Goal: Task Accomplishment & Management: Manage account settings

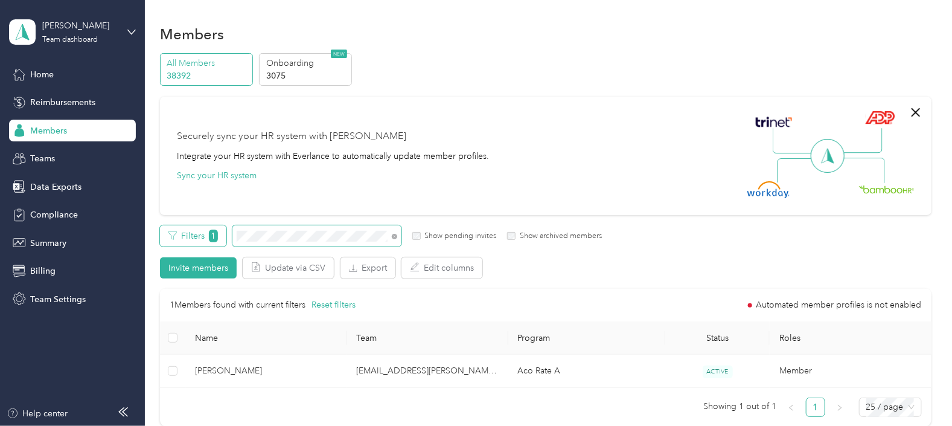
click at [199, 237] on div "Filters 1 Show pending invites Show archived members" at bounding box center [381, 235] width 442 height 21
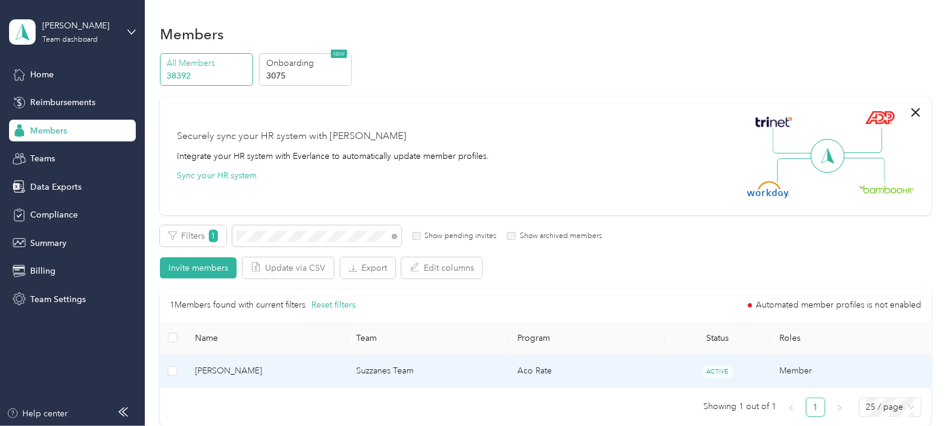
click at [452, 375] on td "Suzzanes Team" at bounding box center [427, 370] width 161 height 33
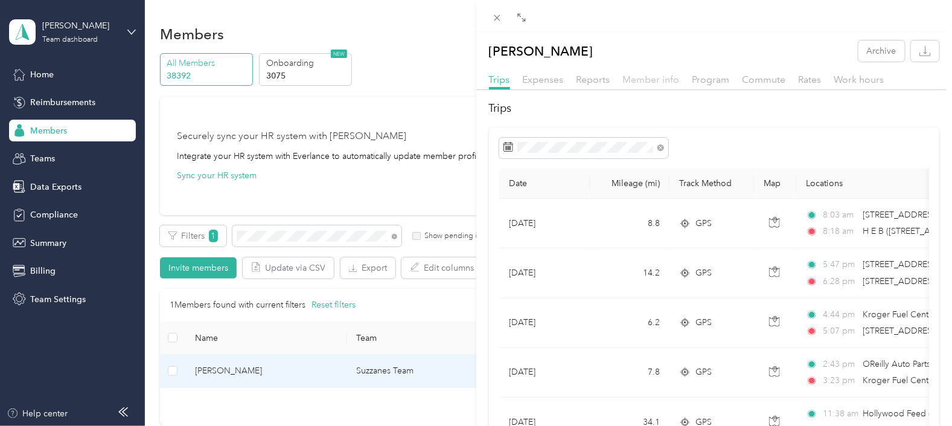
click at [653, 74] on span "Member info" at bounding box center [651, 79] width 57 height 11
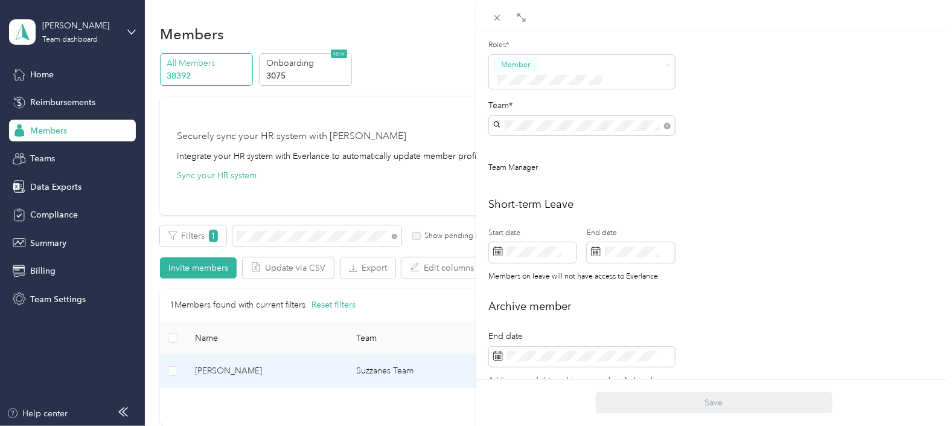
scroll to position [335, 0]
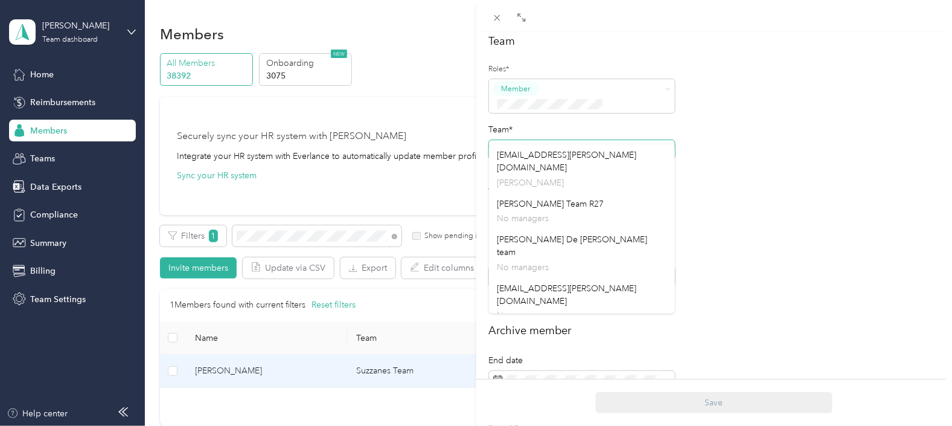
click at [490, 140] on span at bounding box center [582, 149] width 186 height 19
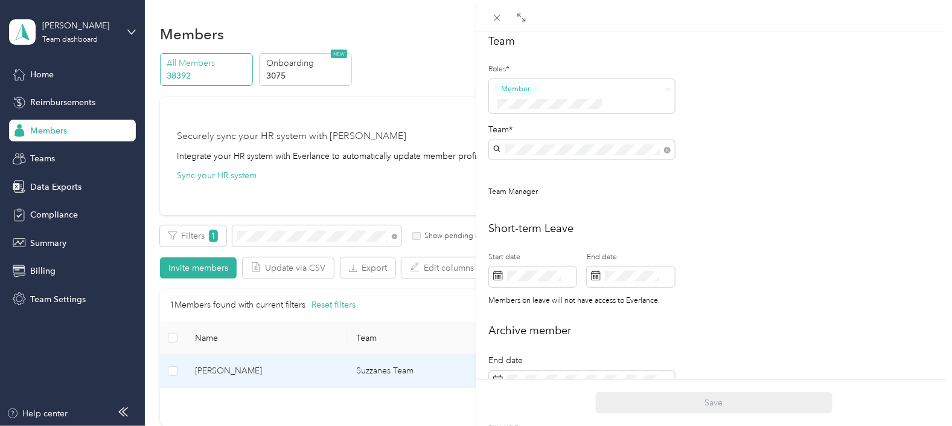
click at [534, 162] on div "[EMAIL_ADDRESS][PERSON_NAME][DOMAIN_NAME] [PERSON_NAME]" at bounding box center [581, 168] width 169 height 40
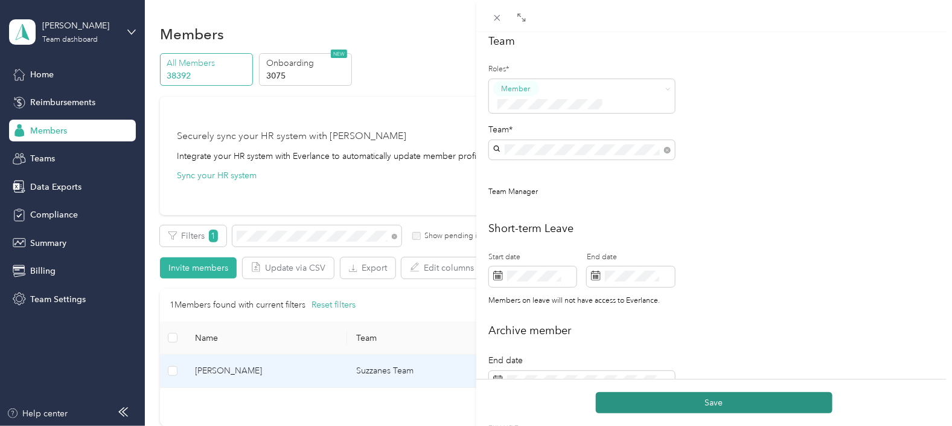
click at [703, 404] on button "Save" at bounding box center [714, 402] width 237 height 21
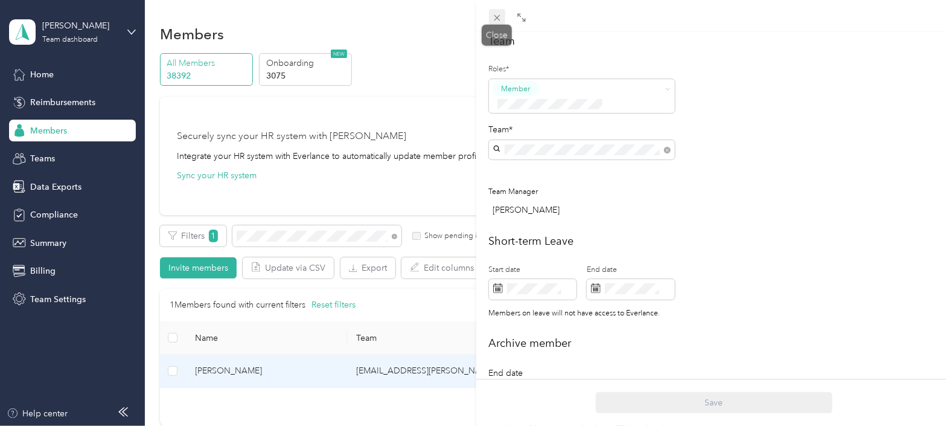
click at [501, 18] on icon at bounding box center [497, 18] width 10 height 10
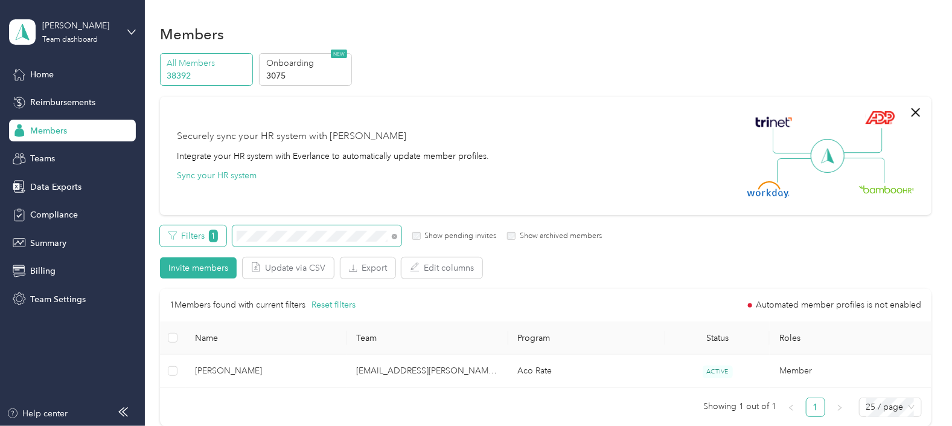
click at [215, 232] on div "Filters 1 Show pending invites Show archived members" at bounding box center [381, 235] width 442 height 21
click at [211, 235] on div "Filters 1 Show pending invites Show archived members" at bounding box center [381, 235] width 442 height 21
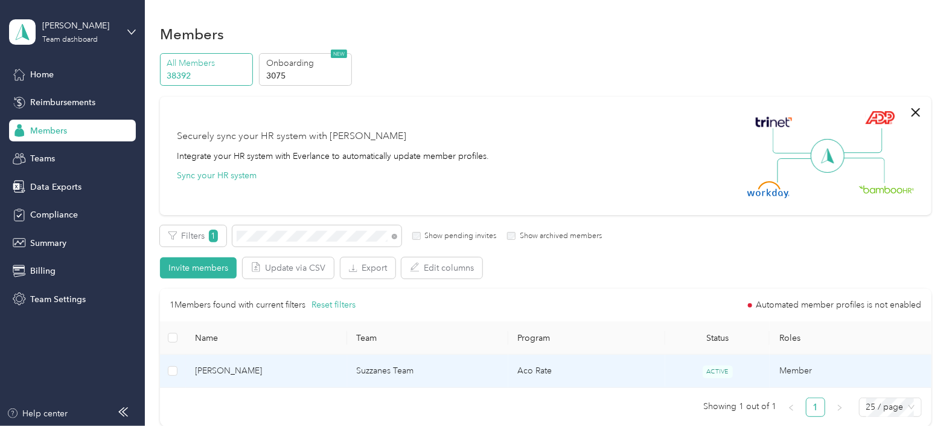
click at [468, 374] on td "Suzzanes Team" at bounding box center [427, 370] width 161 height 33
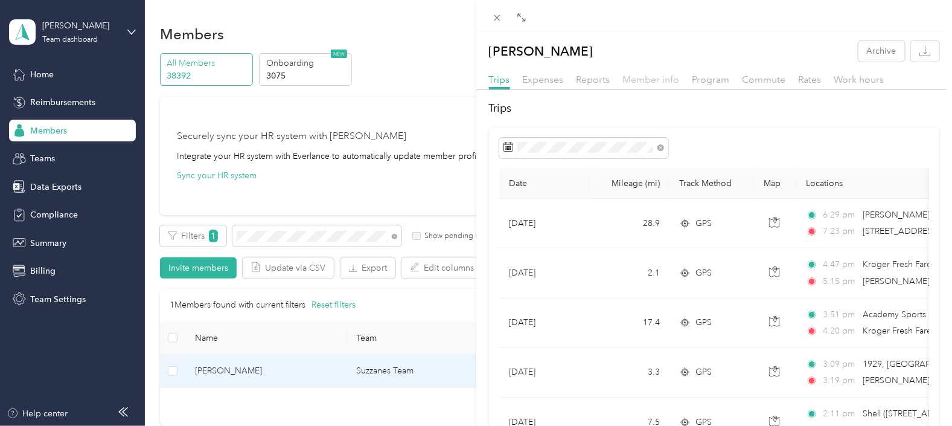
click at [654, 79] on span "Member info" at bounding box center [651, 79] width 57 height 11
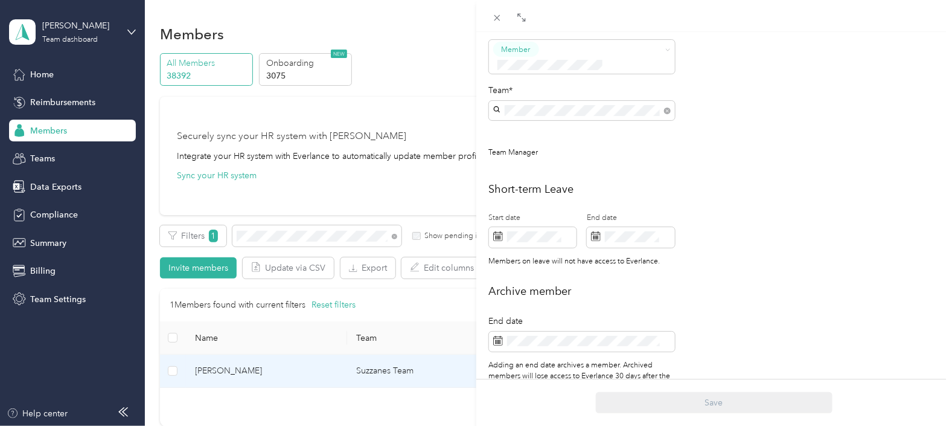
scroll to position [377, 0]
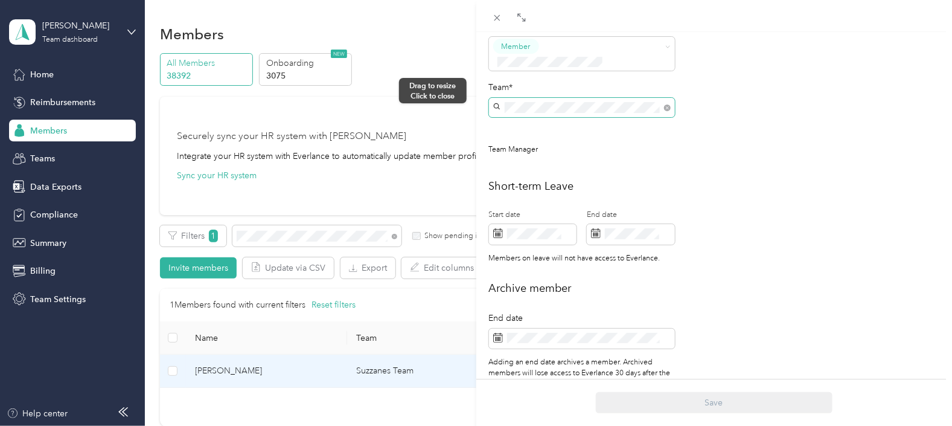
click at [469, 91] on div "[PERSON_NAME] Archive Trips Expenses Reports Member info Program Commute Rates …" at bounding box center [476, 213] width 952 height 426
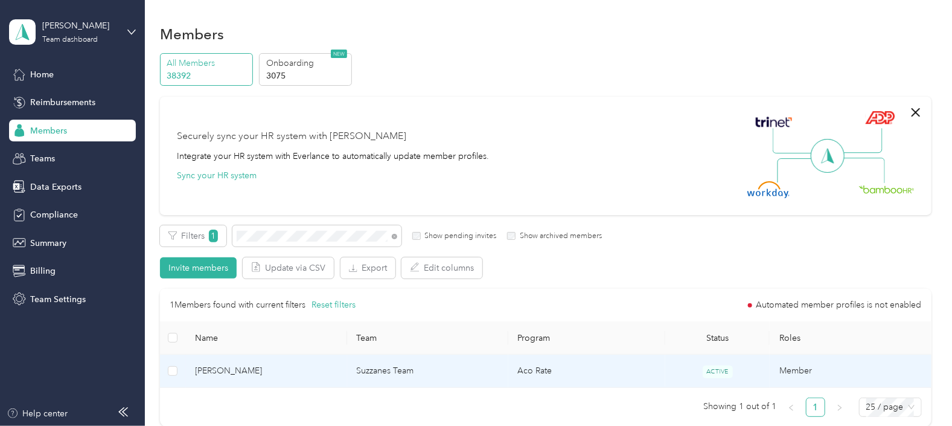
click at [537, 374] on td "Aco Rate" at bounding box center [586, 370] width 157 height 33
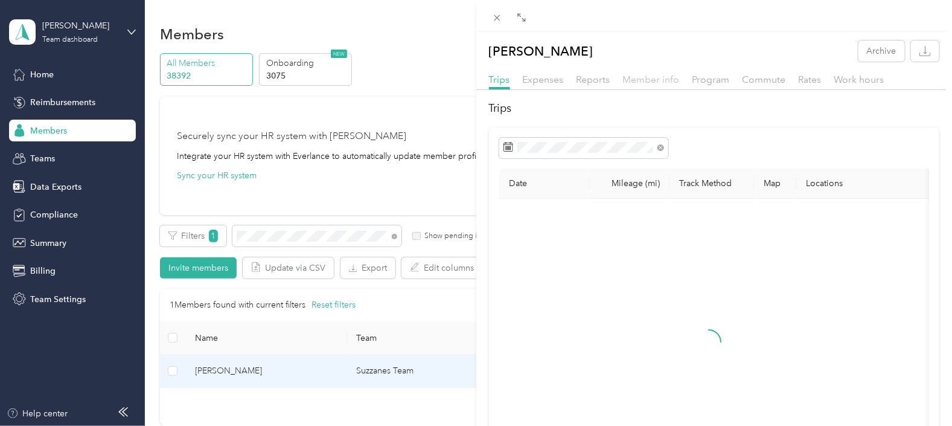
click at [647, 78] on span "Member info" at bounding box center [651, 79] width 57 height 11
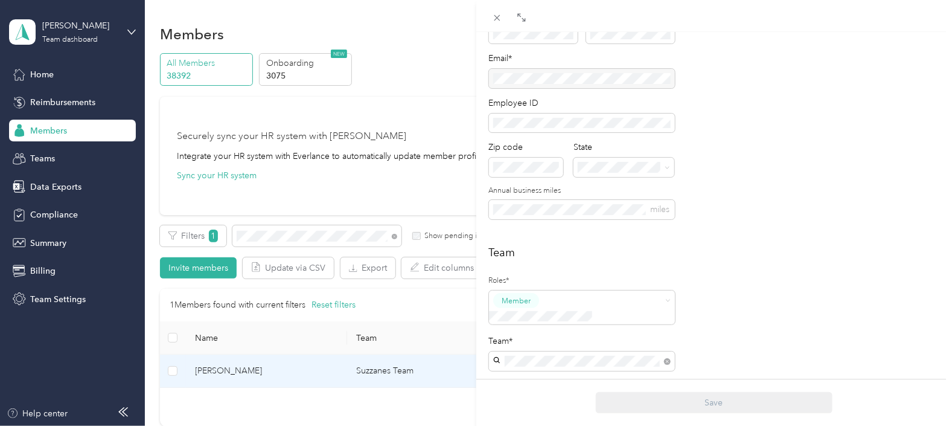
scroll to position [301, 0]
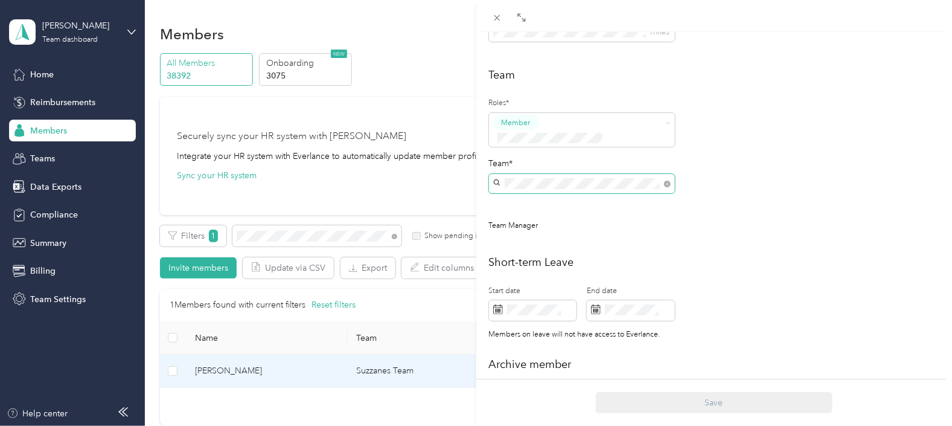
click at [497, 174] on span at bounding box center [582, 183] width 186 height 19
click at [547, 209] on p "[PERSON_NAME]" at bounding box center [581, 215] width 169 height 13
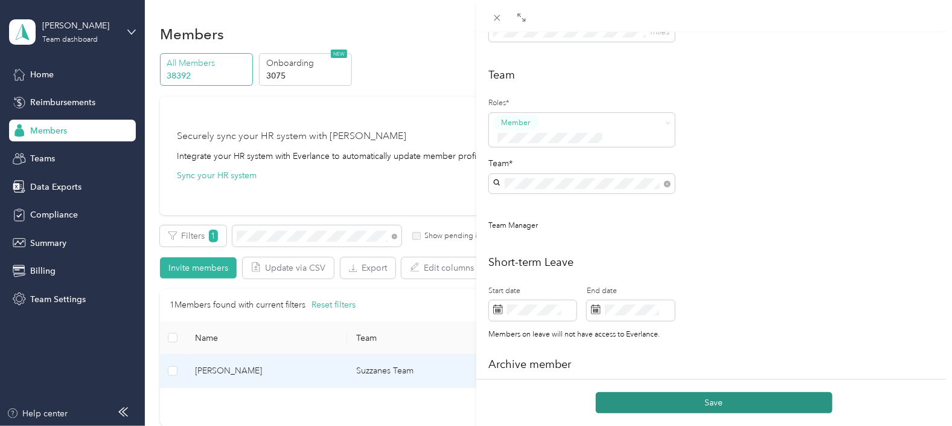
click at [675, 395] on button "Save" at bounding box center [714, 402] width 237 height 21
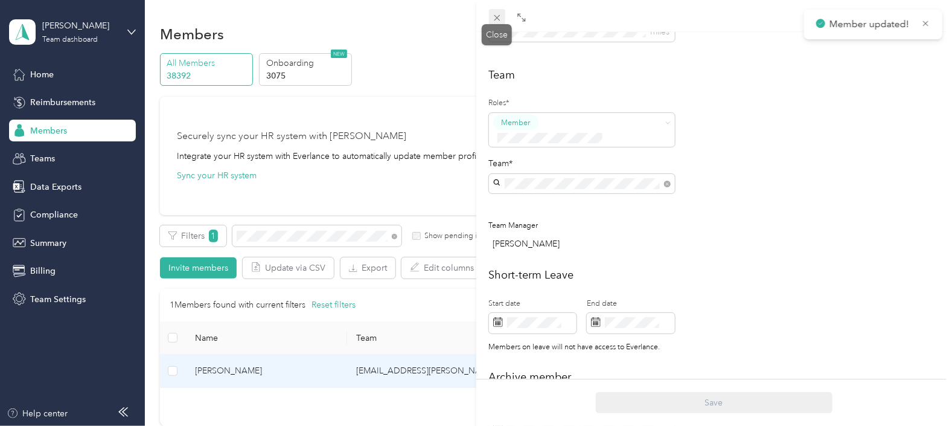
click at [498, 15] on icon at bounding box center [497, 18] width 10 height 10
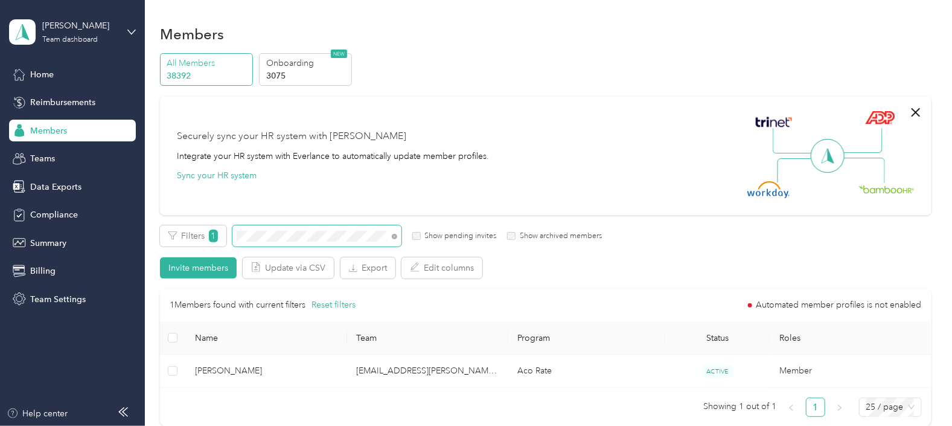
click at [230, 232] on div "Filters 1 Show pending invites Show archived members" at bounding box center [381, 235] width 442 height 21
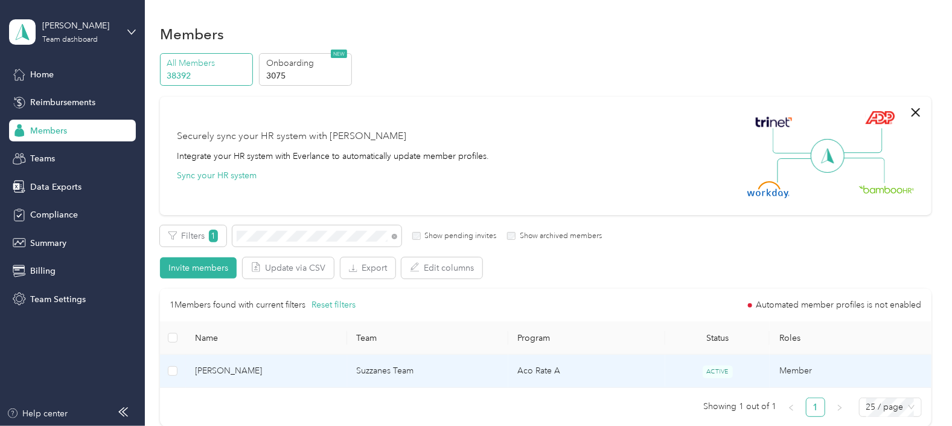
click at [455, 377] on td "Suzzanes Team" at bounding box center [427, 370] width 161 height 33
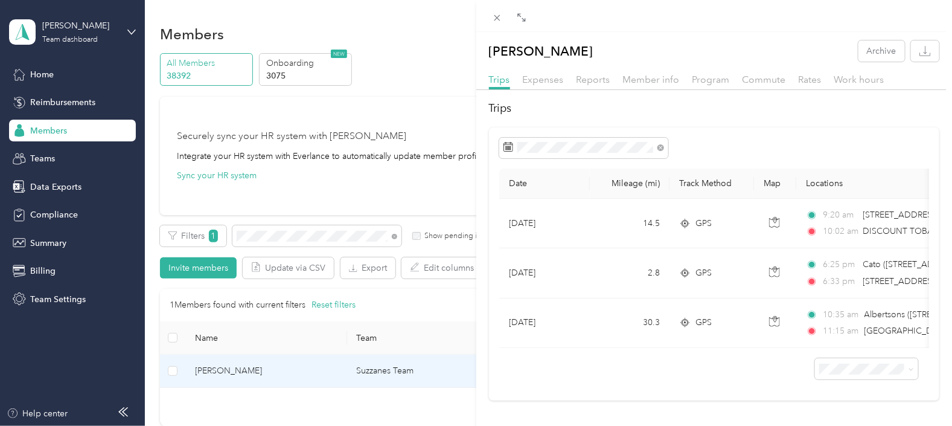
click at [646, 72] on div "Member info" at bounding box center [651, 79] width 57 height 15
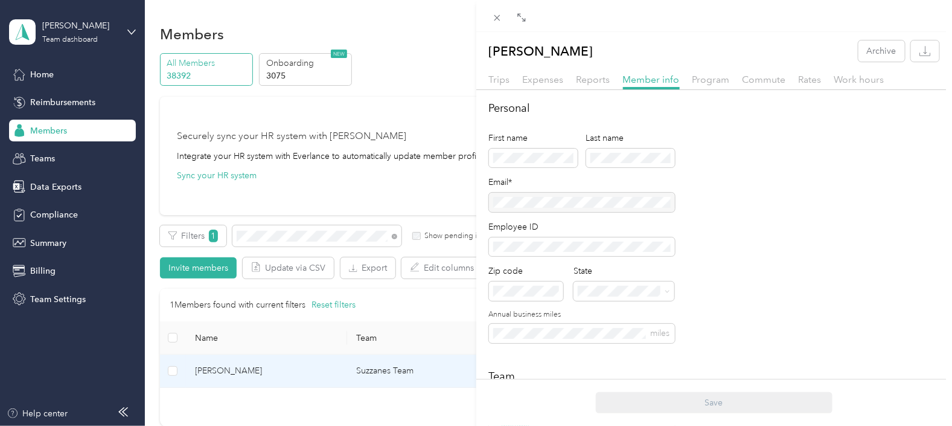
scroll to position [226, 0]
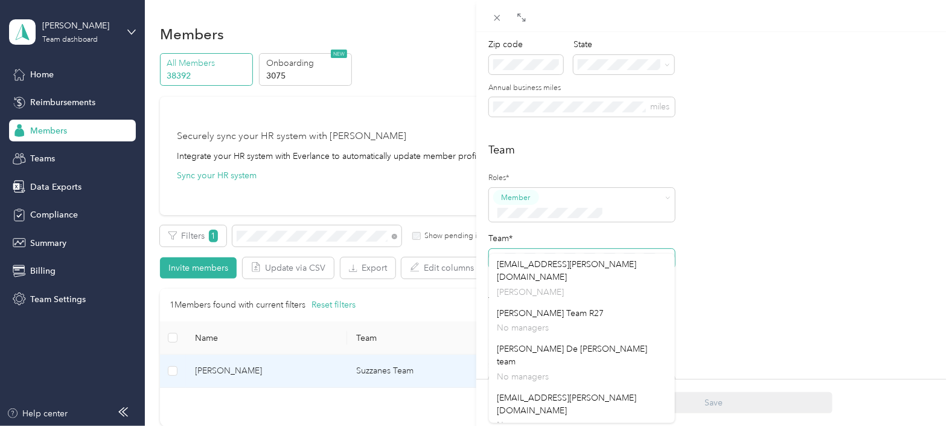
click at [492, 249] on span at bounding box center [582, 258] width 186 height 19
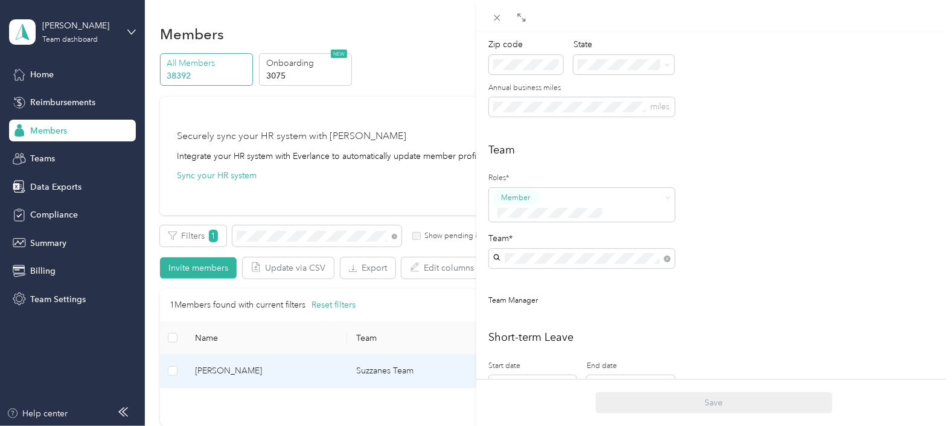
click at [537, 266] on div "[EMAIL_ADDRESS][PERSON_NAME][DOMAIN_NAME] [PERSON_NAME]" at bounding box center [581, 278] width 169 height 40
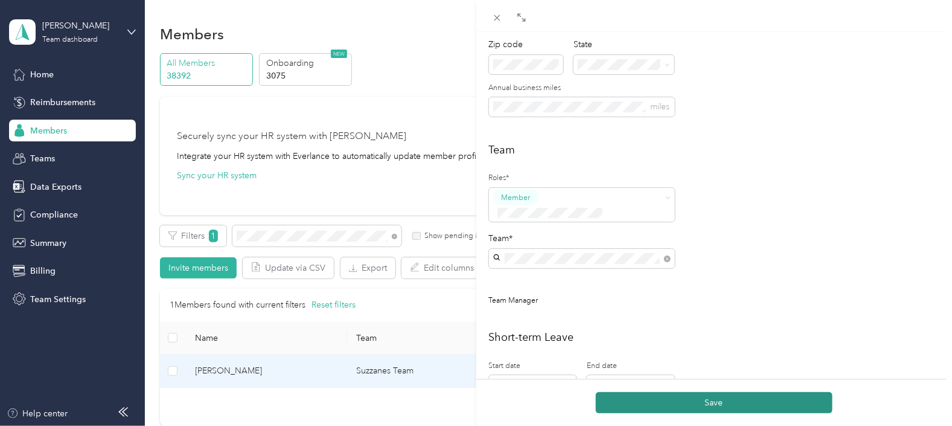
click at [743, 403] on button "Save" at bounding box center [714, 402] width 237 height 21
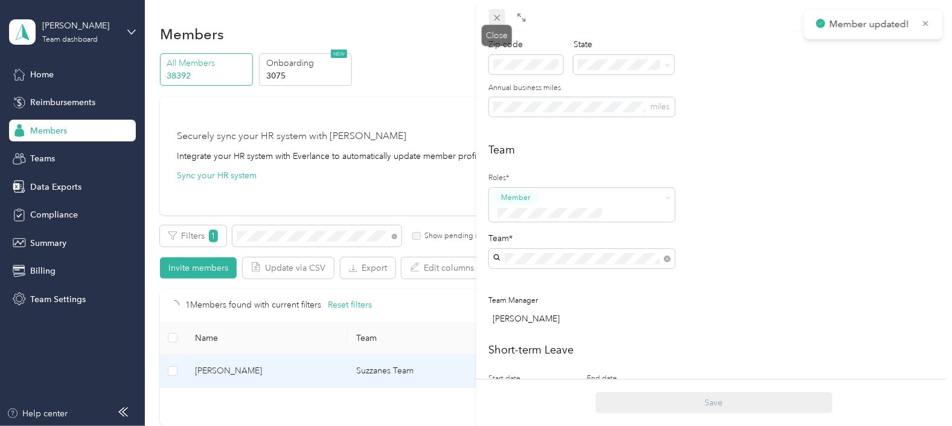
click at [502, 21] on span at bounding box center [497, 17] width 17 height 17
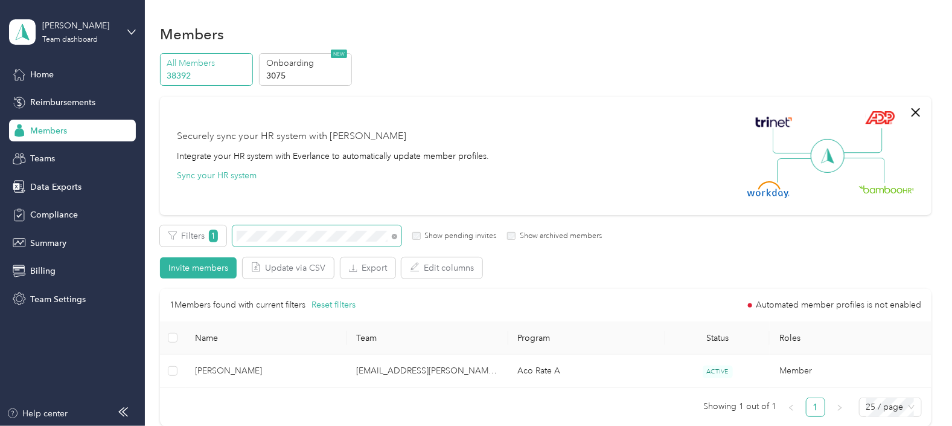
click at [228, 238] on div "Filters 1 Show pending invites Show archived members" at bounding box center [381, 235] width 442 height 21
click at [226, 238] on div "Filters 1 Show pending invites Show archived members" at bounding box center [381, 235] width 442 height 21
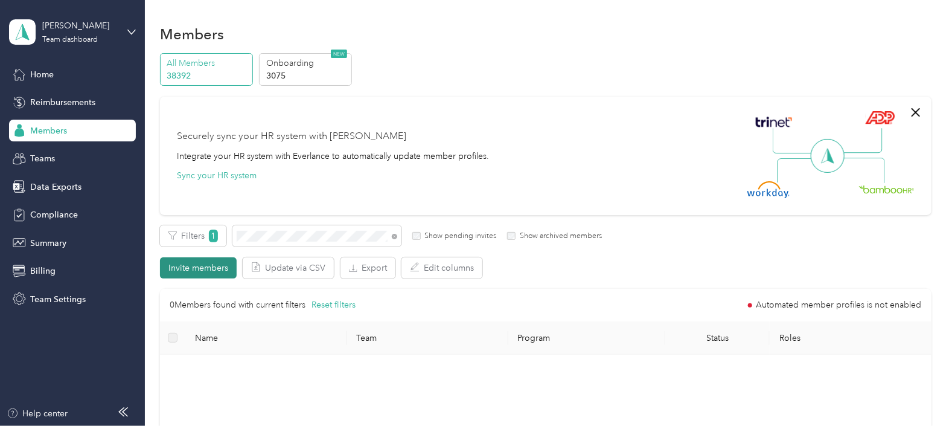
click at [192, 266] on button "Invite members" at bounding box center [198, 267] width 77 height 21
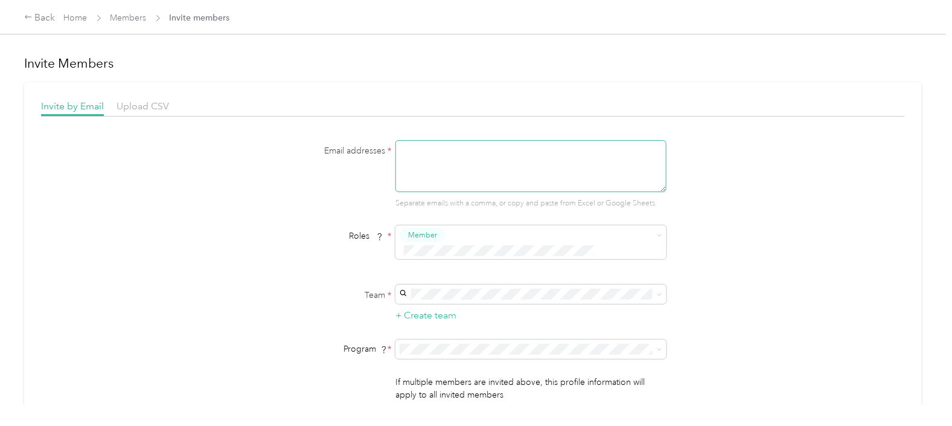
click at [411, 154] on textarea at bounding box center [530, 166] width 271 height 52
paste textarea "[EMAIL_ADDRESS][PERSON_NAME][DOMAIN_NAME]"
type textarea "[EMAIL_ADDRESS][PERSON_NAME][DOMAIN_NAME]"
click at [471, 300] on span "[EMAIL_ADDRESS][PERSON_NAME][DOMAIN_NAME]" at bounding box center [505, 300] width 209 height 10
click at [445, 188] on li "Aco Rate (CPM)" at bounding box center [528, 184] width 271 height 21
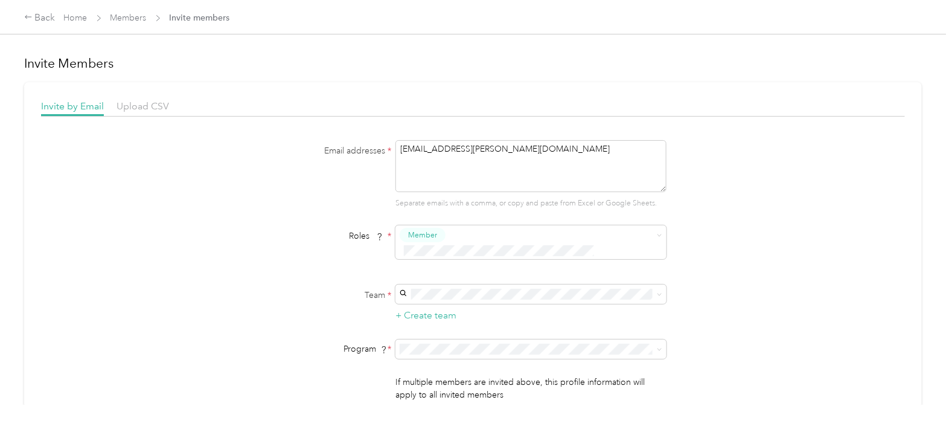
scroll to position [226, 0]
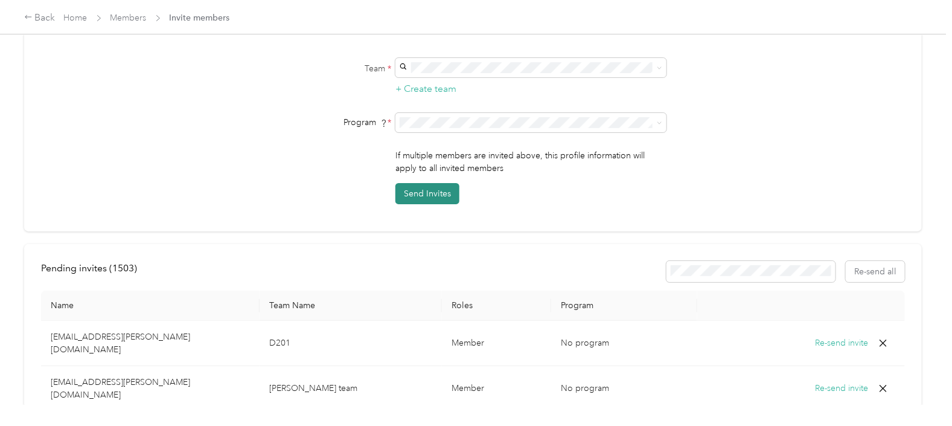
click at [430, 183] on button "Send Invites" at bounding box center [427, 193] width 64 height 21
click at [34, 17] on div "Back" at bounding box center [39, 18] width 31 height 14
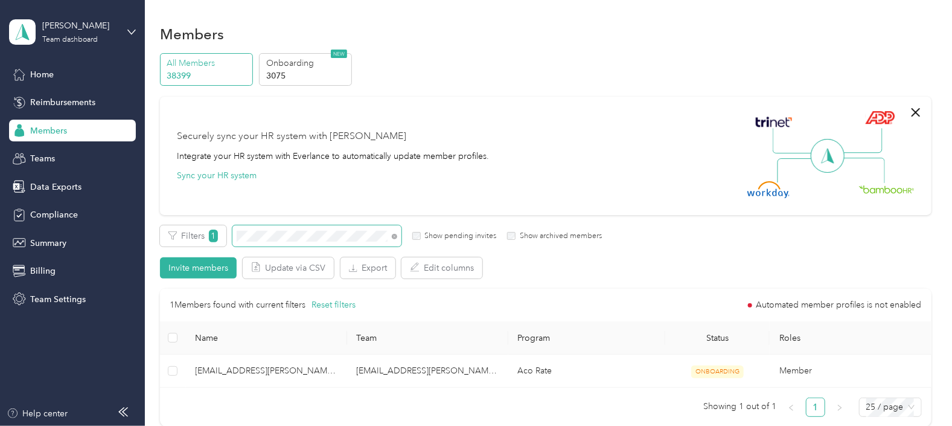
click at [227, 228] on div "Filters 1 Show pending invites Show archived members" at bounding box center [381, 235] width 442 height 21
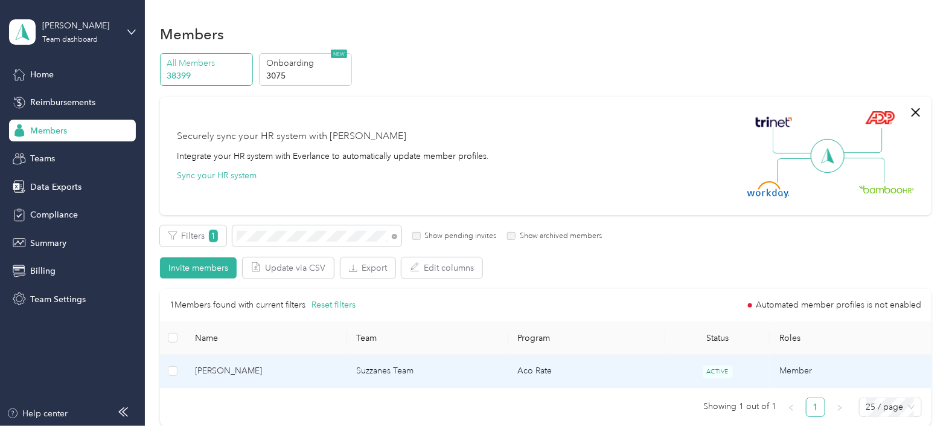
click at [466, 372] on td "Suzzanes Team" at bounding box center [427, 370] width 161 height 33
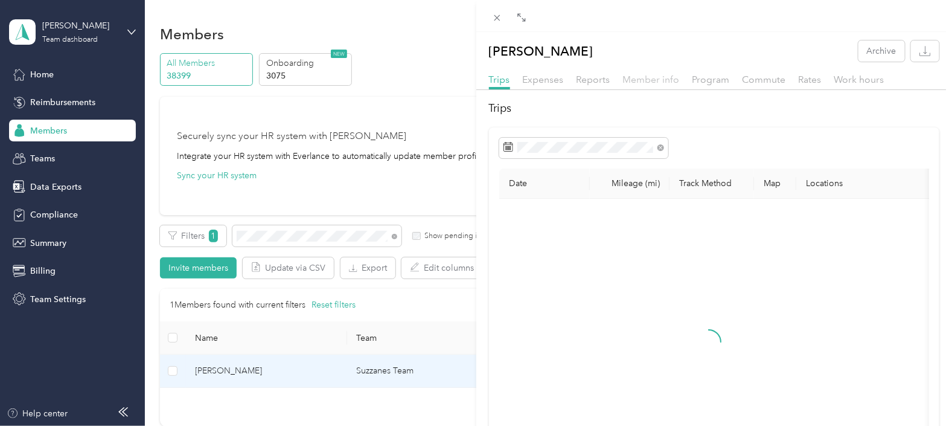
click at [652, 80] on span "Member info" at bounding box center [651, 79] width 57 height 11
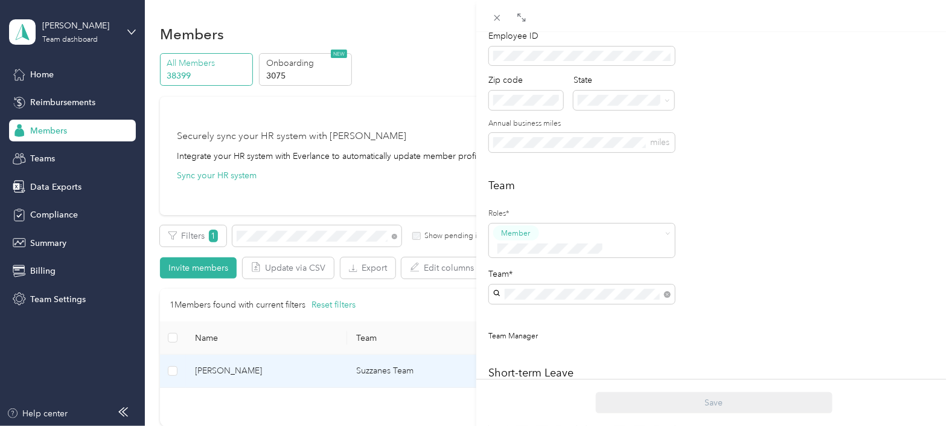
scroll to position [226, 0]
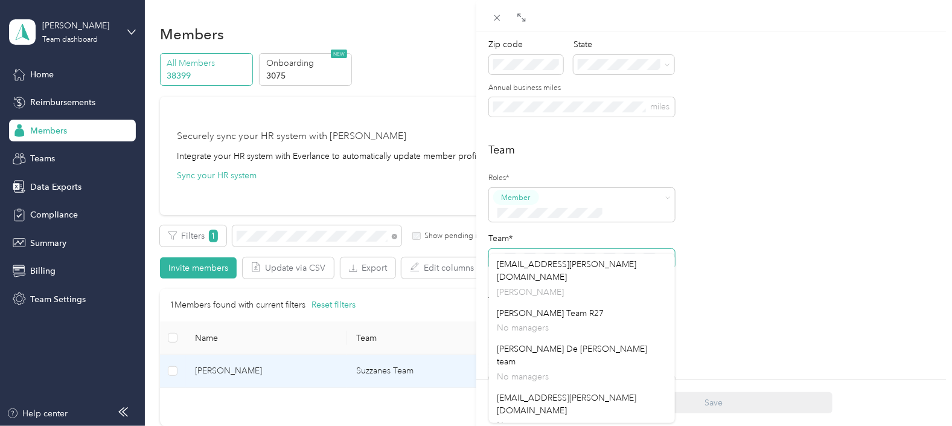
click at [485, 244] on div "Personal First name Last name Email* Employee ID Zip code State Annual business…" at bounding box center [714, 217] width 476 height 687
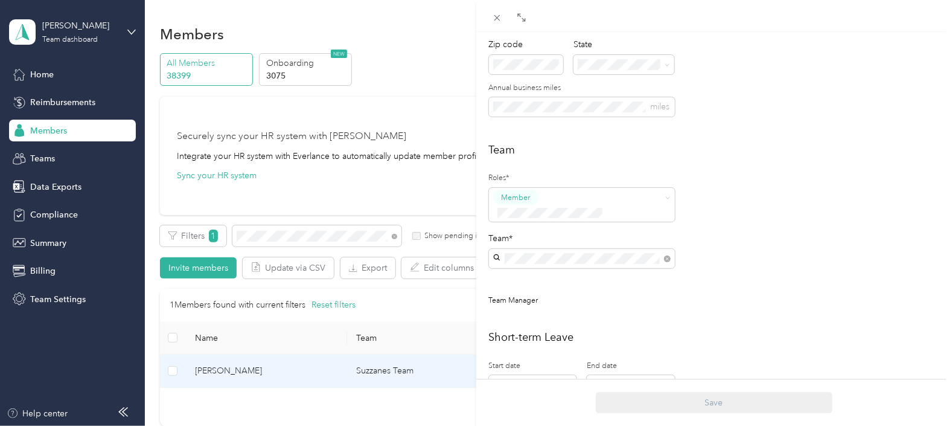
click at [535, 262] on span "[EMAIL_ADDRESS][PERSON_NAME][DOMAIN_NAME]" at bounding box center [566, 268] width 139 height 23
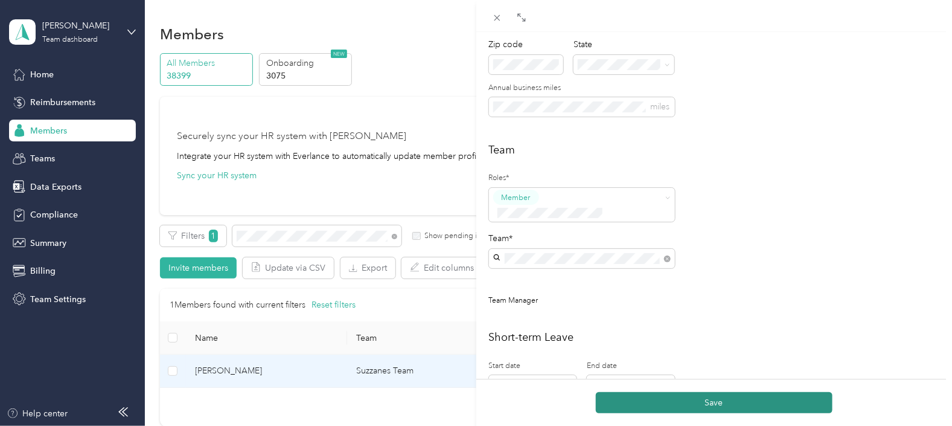
click at [691, 403] on div "Save" at bounding box center [714, 402] width 476 height 21
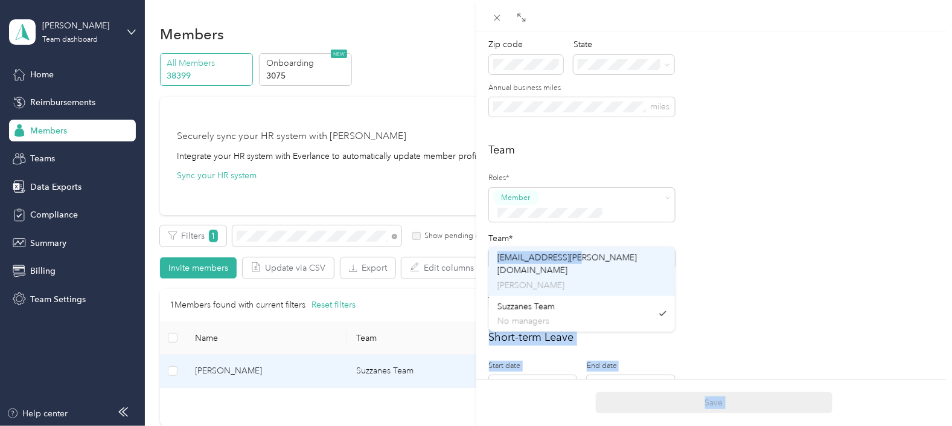
drag, startPoint x: 575, startPoint y: 248, endPoint x: 565, endPoint y: 282, distance: 35.9
click at [565, 425] on div "Drag to resize Click to close [PERSON_NAME] Archive Trips Expenses Reports Memb…" at bounding box center [473, 426] width 946 height 0
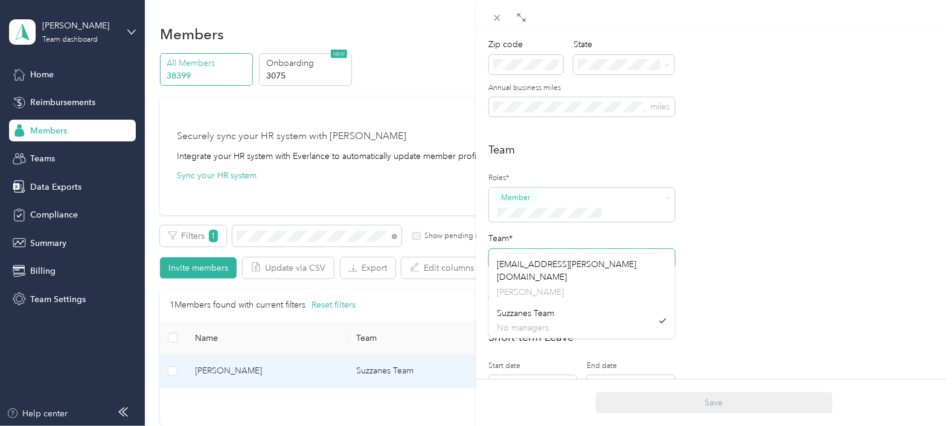
click at [485, 243] on div "Personal First name Last name Email* Employee ID Zip code State Annual business…" at bounding box center [714, 217] width 476 height 687
click at [558, 270] on div "[EMAIL_ADDRESS][PERSON_NAME][DOMAIN_NAME] [PERSON_NAME]" at bounding box center [581, 278] width 169 height 40
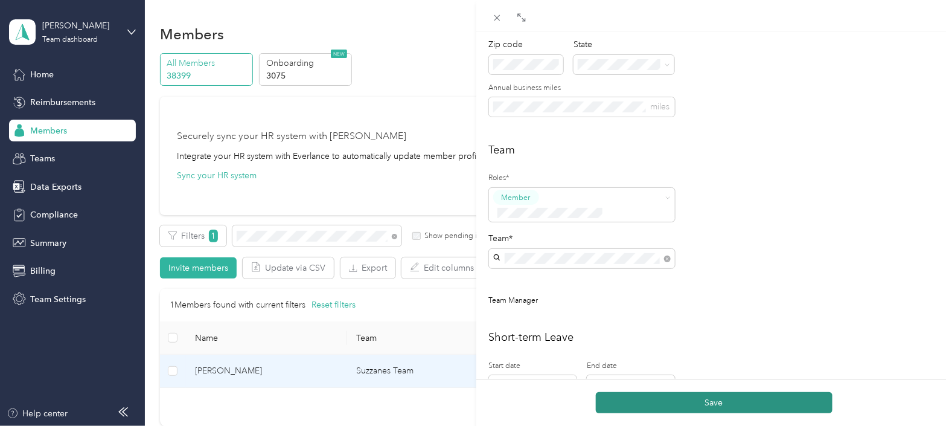
click at [717, 410] on button "Save" at bounding box center [714, 402] width 237 height 21
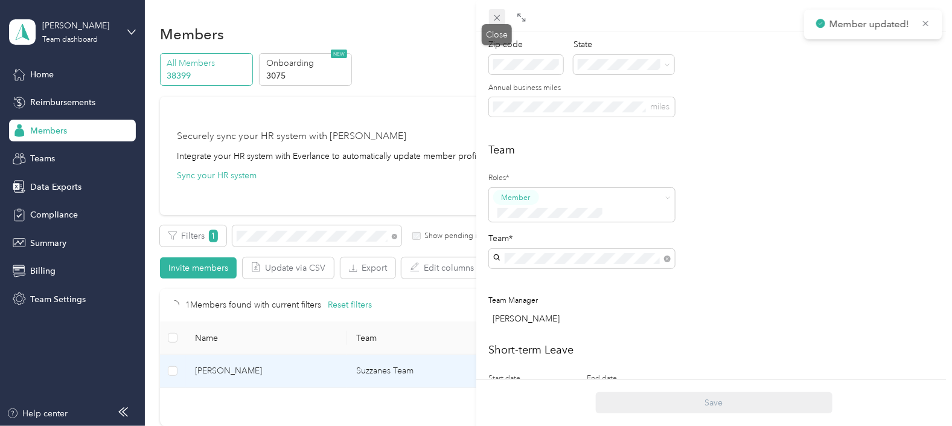
click at [501, 19] on icon at bounding box center [497, 18] width 10 height 10
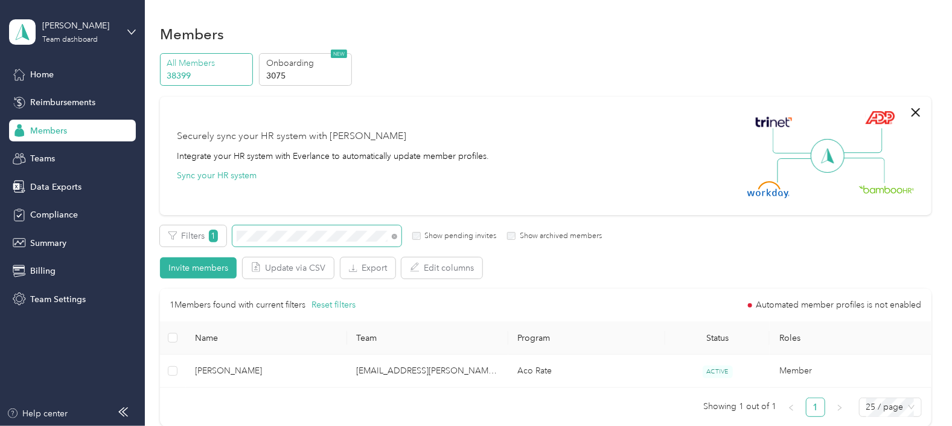
click at [226, 247] on div "Filters 1 Show pending invites Show archived members Invite members Update via …" at bounding box center [545, 251] width 771 height 53
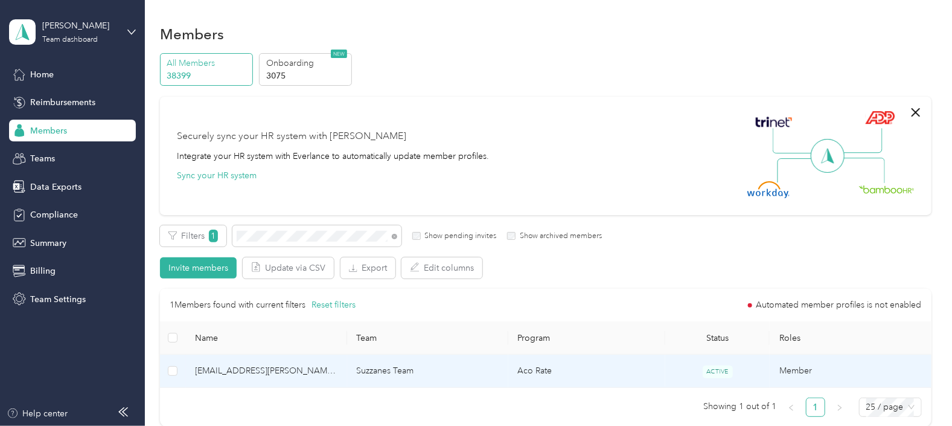
click at [448, 372] on td "Suzzanes Team" at bounding box center [427, 370] width 161 height 33
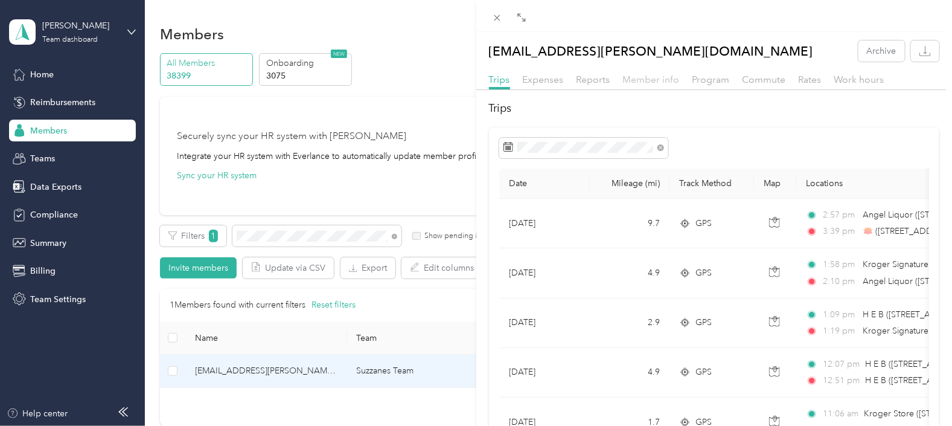
click at [637, 84] on span "Member info" at bounding box center [651, 79] width 57 height 11
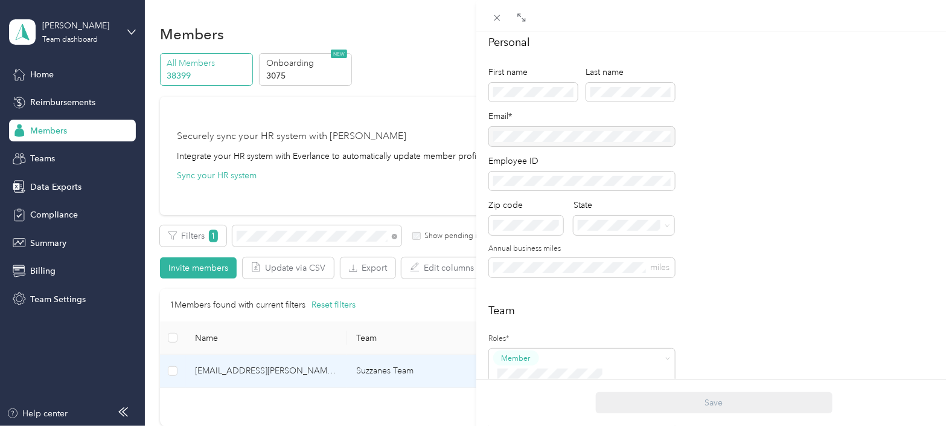
scroll to position [410, 0]
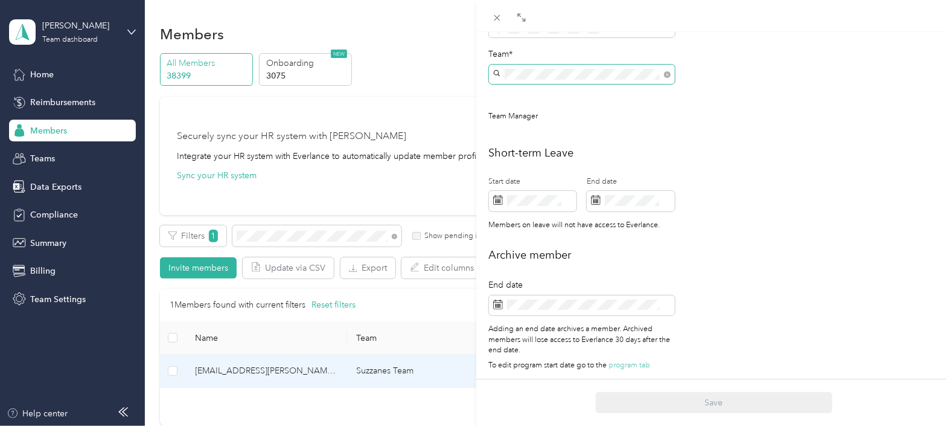
click at [463, 57] on div "[EMAIL_ADDRESS][PERSON_NAME][DOMAIN_NAME] Archive Trips Expenses Reports Member…" at bounding box center [476, 213] width 952 height 426
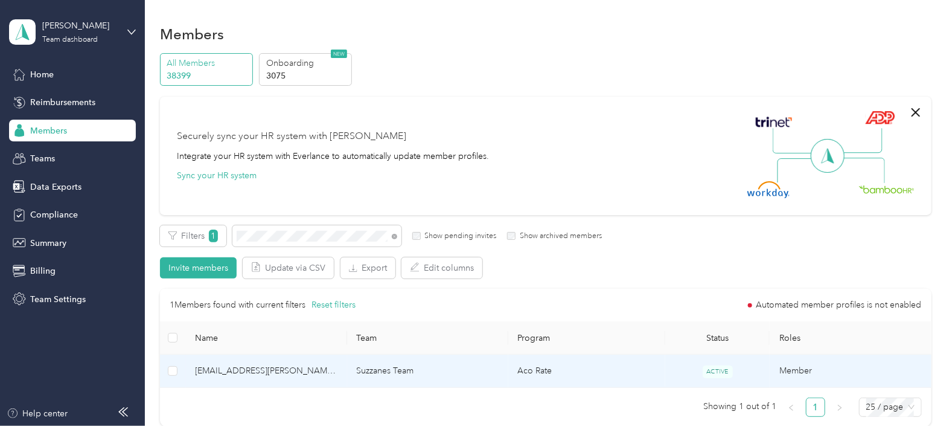
click at [504, 371] on td "Suzzanes Team" at bounding box center [427, 370] width 161 height 33
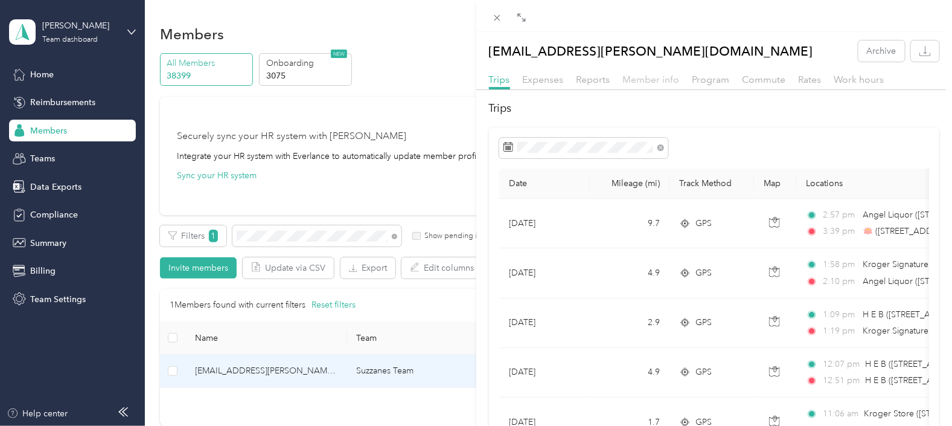
click at [652, 76] on span "Member info" at bounding box center [651, 79] width 57 height 11
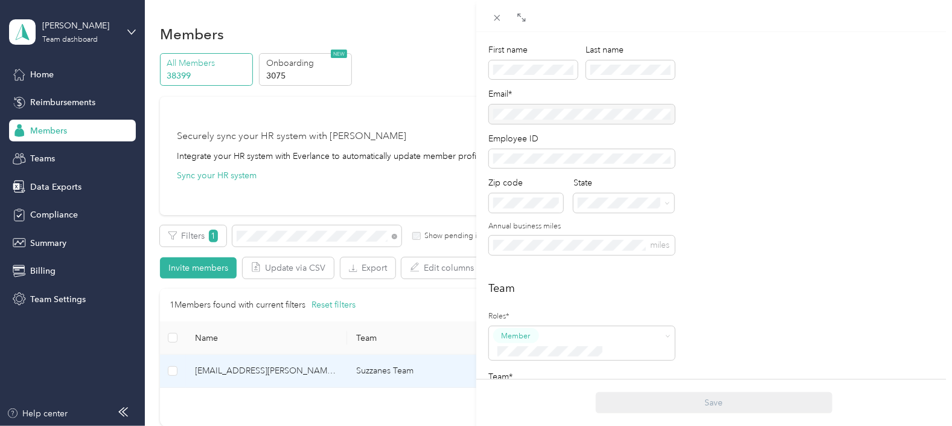
scroll to position [226, 0]
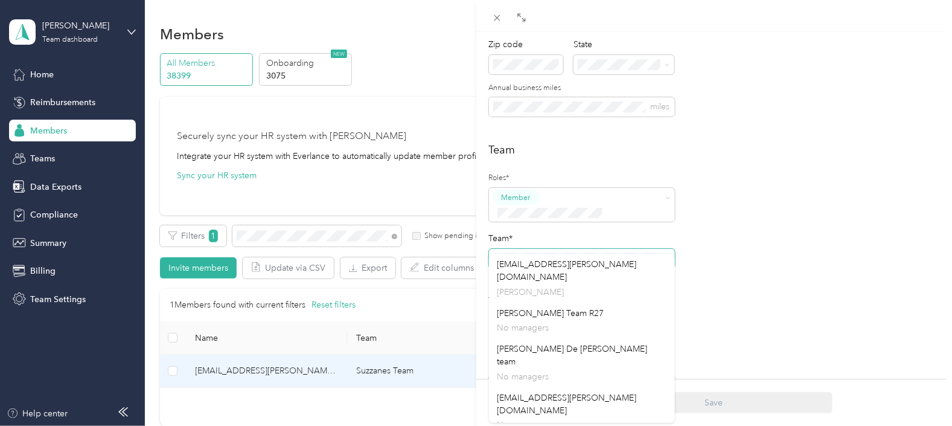
click at [477, 259] on div "Personal First name Last name Email* Employee ID Zip code State Annual business…" at bounding box center [714, 217] width 476 height 687
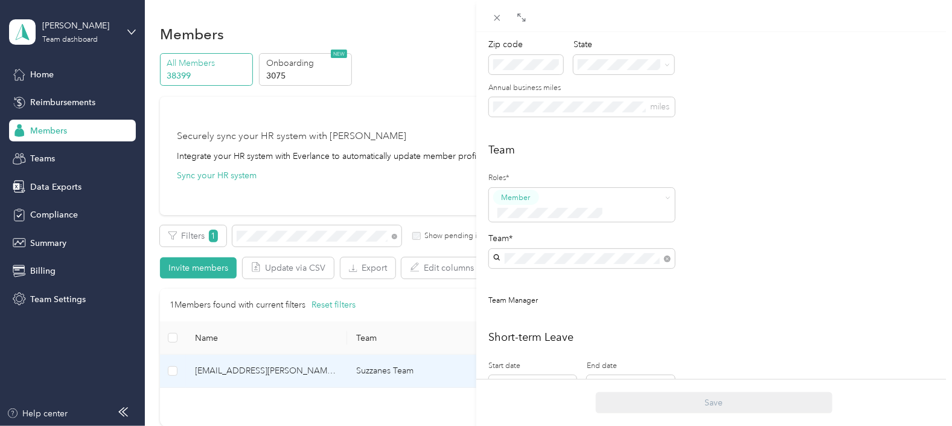
click at [544, 266] on div "[EMAIL_ADDRESS][PERSON_NAME][DOMAIN_NAME] [PERSON_NAME]" at bounding box center [581, 278] width 169 height 40
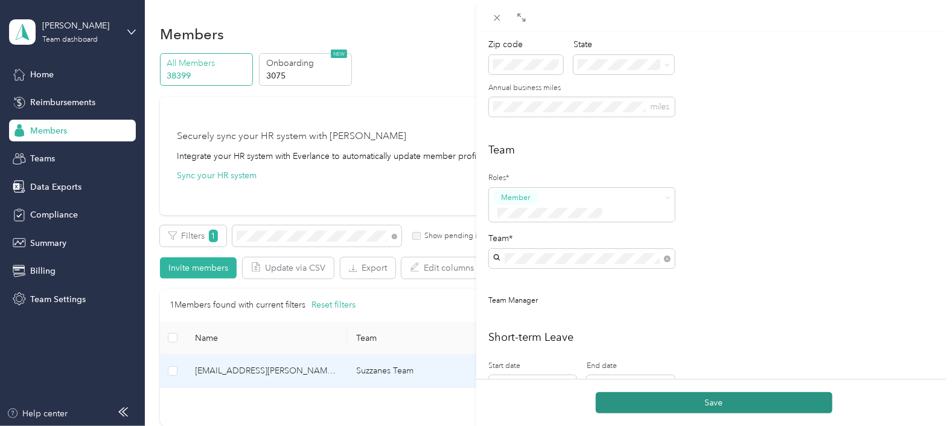
click at [712, 398] on button "Save" at bounding box center [714, 402] width 237 height 21
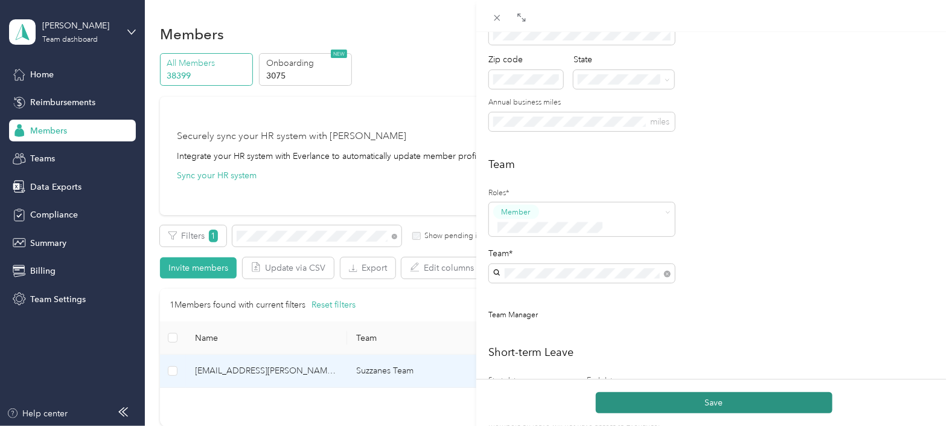
scroll to position [241, 0]
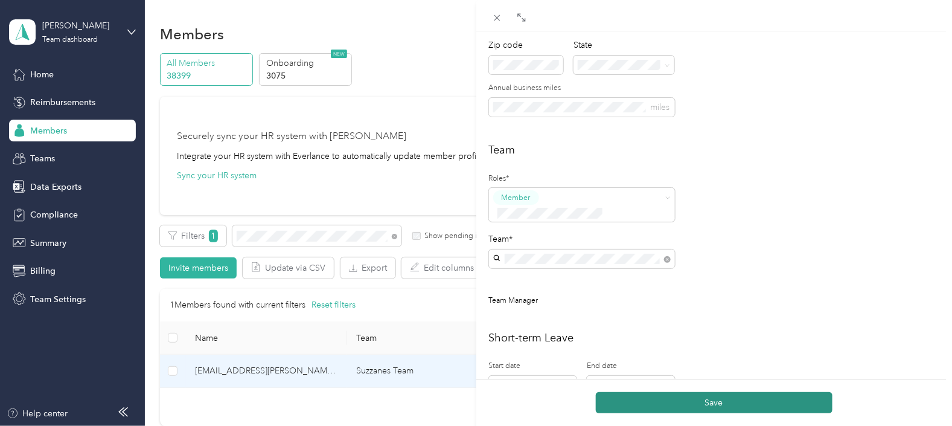
click at [704, 398] on button "Save" at bounding box center [714, 402] width 237 height 21
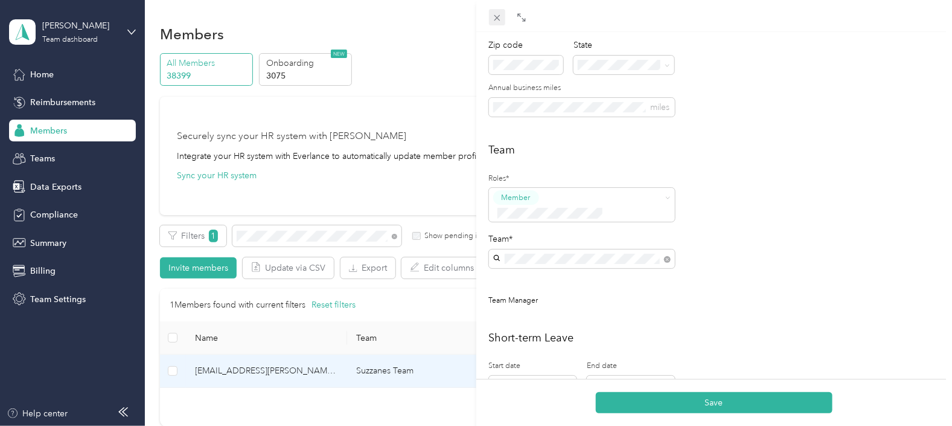
click at [497, 15] on icon at bounding box center [497, 18] width 10 height 10
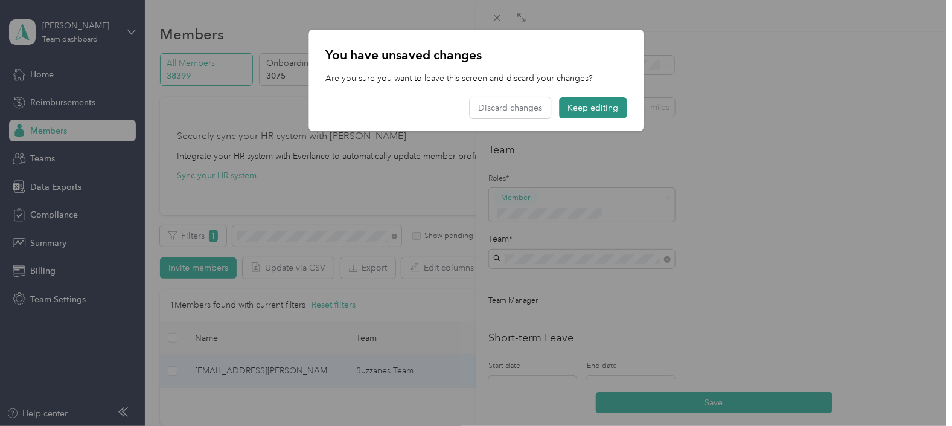
click at [602, 109] on button "Keep editing" at bounding box center [593, 107] width 68 height 21
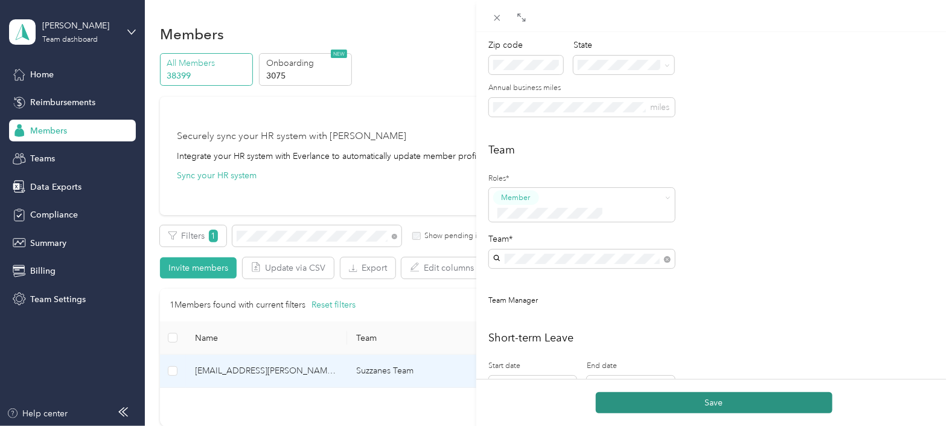
click at [711, 406] on button "Save" at bounding box center [714, 402] width 237 height 21
click at [716, 401] on button "Save" at bounding box center [714, 402] width 237 height 21
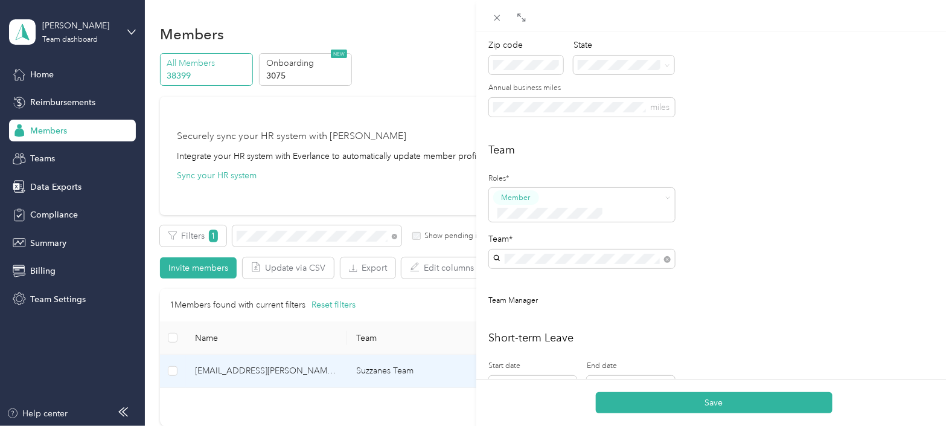
click at [618, 293] on div "Team Manager" at bounding box center [582, 299] width 186 height 13
click at [554, 263] on div "Roles* Member Team* Team Manager" at bounding box center [582, 244] width 186 height 150
click at [499, 18] on icon at bounding box center [497, 18] width 10 height 10
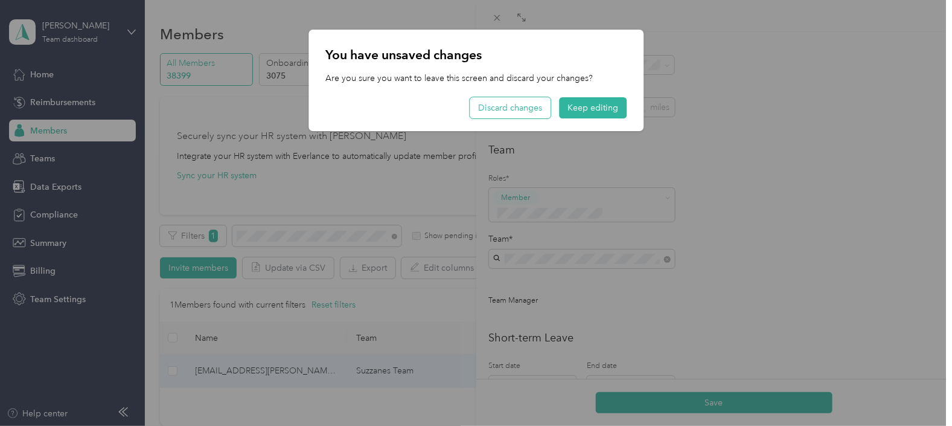
click at [494, 101] on button "Discard changes" at bounding box center [510, 107] width 81 height 21
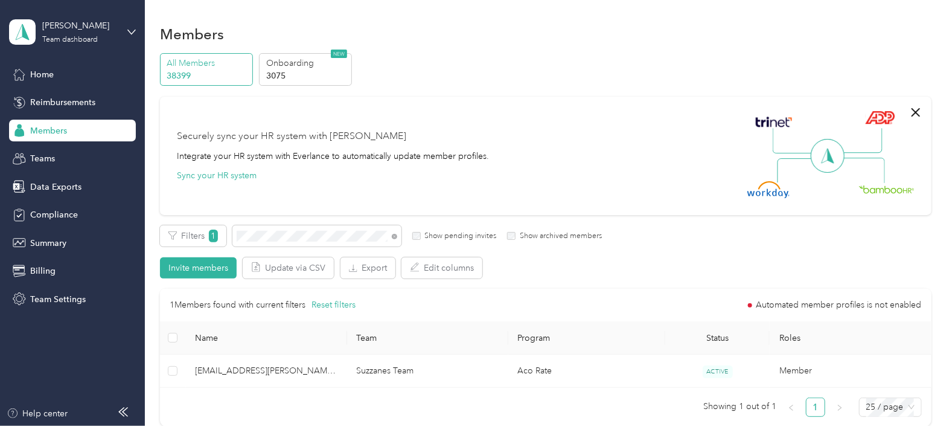
scroll to position [226, 0]
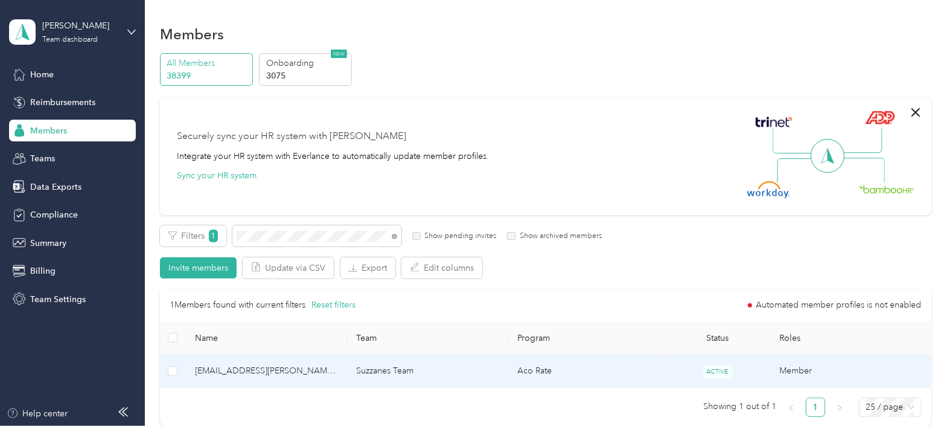
click at [423, 374] on td "Suzzanes Team" at bounding box center [427, 370] width 161 height 33
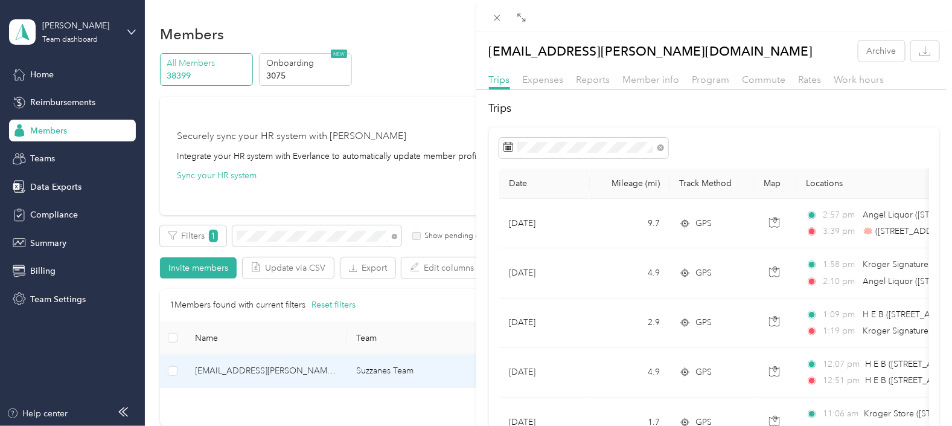
click at [646, 81] on span "Member info" at bounding box center [651, 79] width 57 height 11
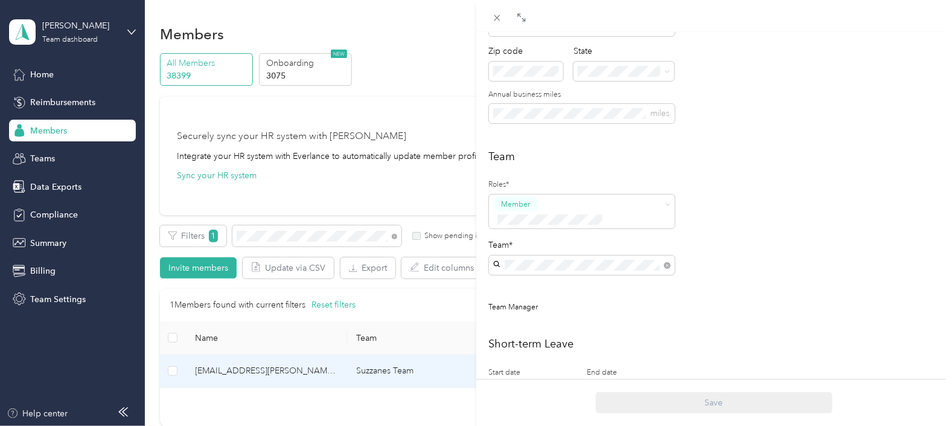
scroll to position [226, 0]
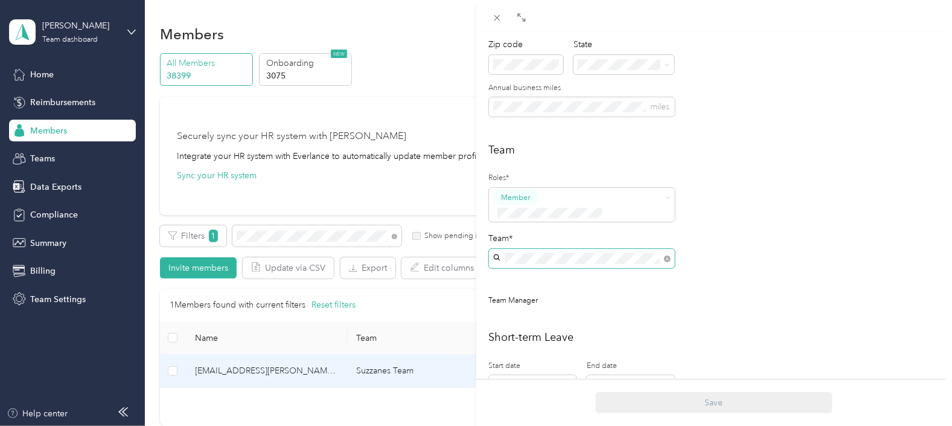
click at [569, 249] on span at bounding box center [582, 258] width 186 height 19
drag, startPoint x: 573, startPoint y: 235, endPoint x: 487, endPoint y: 248, distance: 87.8
click at [487, 248] on div "Personal First name Last name Email* Employee ID Zip code State Annual business…" at bounding box center [714, 217] width 476 height 687
click at [546, 286] on p "[PERSON_NAME]" at bounding box center [581, 292] width 169 height 13
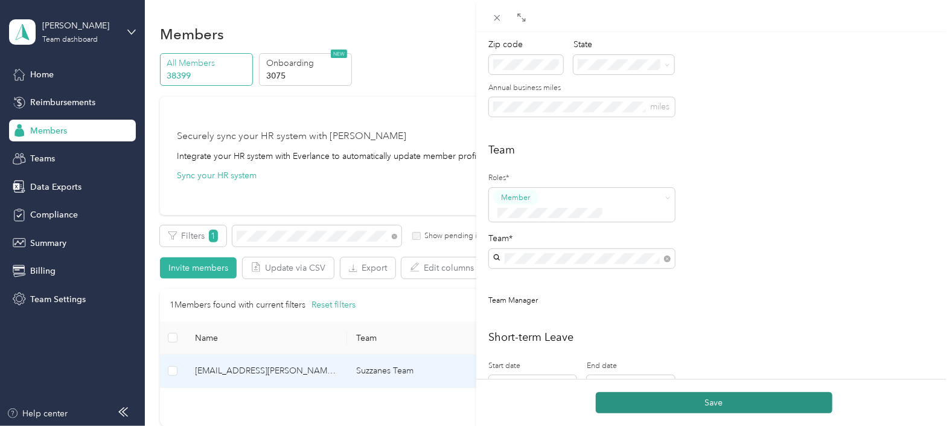
click at [712, 407] on button "Save" at bounding box center [714, 402] width 237 height 21
click at [714, 406] on button "Save" at bounding box center [714, 402] width 237 height 21
click at [715, 403] on button "Save" at bounding box center [714, 402] width 237 height 21
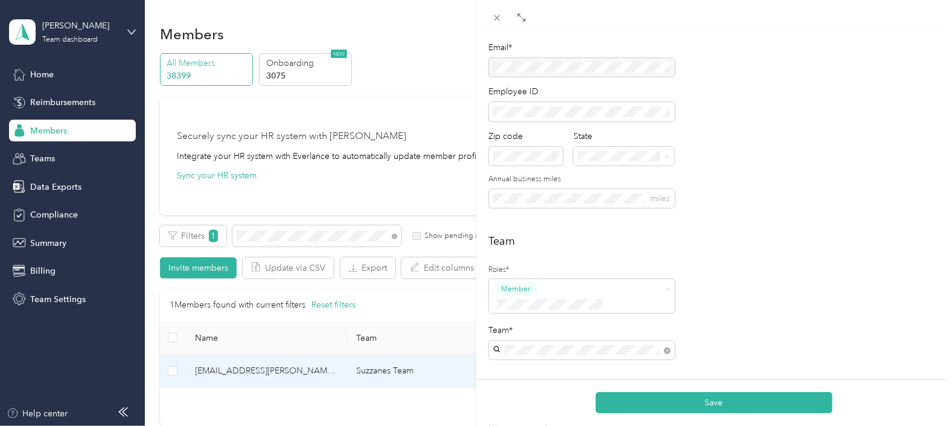
scroll to position [14, 0]
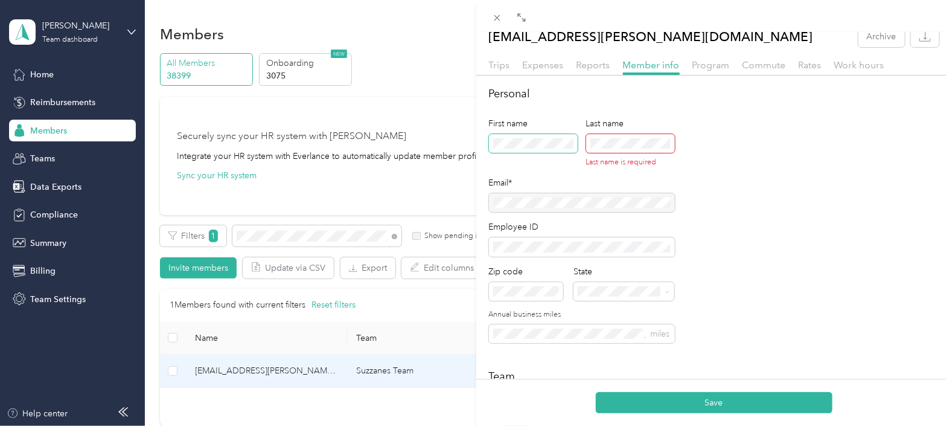
click at [913, 146] on div "Personal First name Last name Last name is required Email* Employee ID Zip code…" at bounding box center [714, 222] width 451 height 272
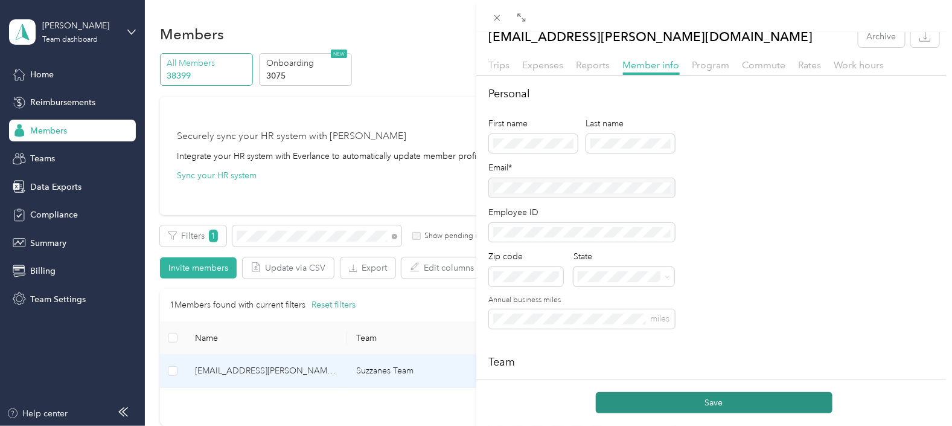
click at [724, 400] on button "Save" at bounding box center [714, 402] width 237 height 21
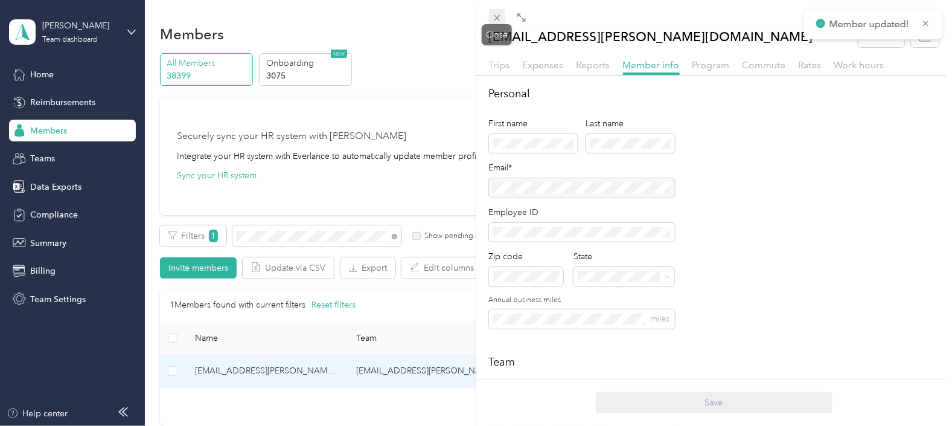
click at [493, 16] on icon at bounding box center [497, 18] width 10 height 10
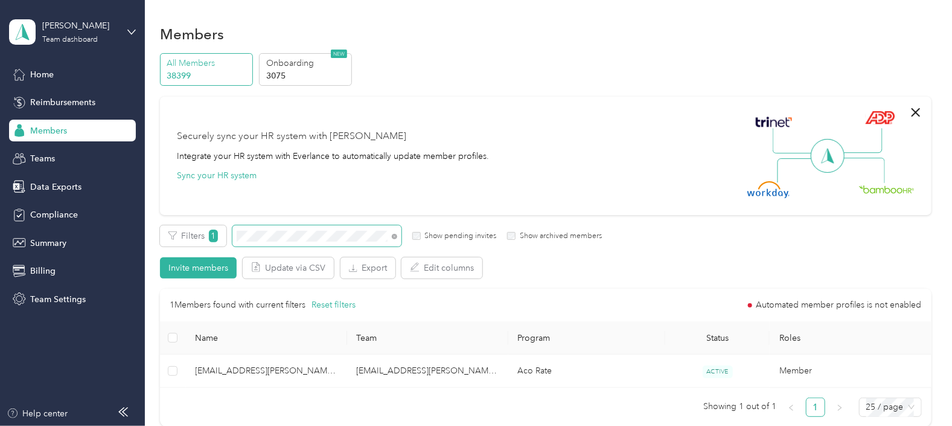
click at [332, 241] on span at bounding box center [316, 235] width 169 height 21
click at [205, 243] on div "Filters 1 Show pending invites Show archived members" at bounding box center [381, 235] width 442 height 21
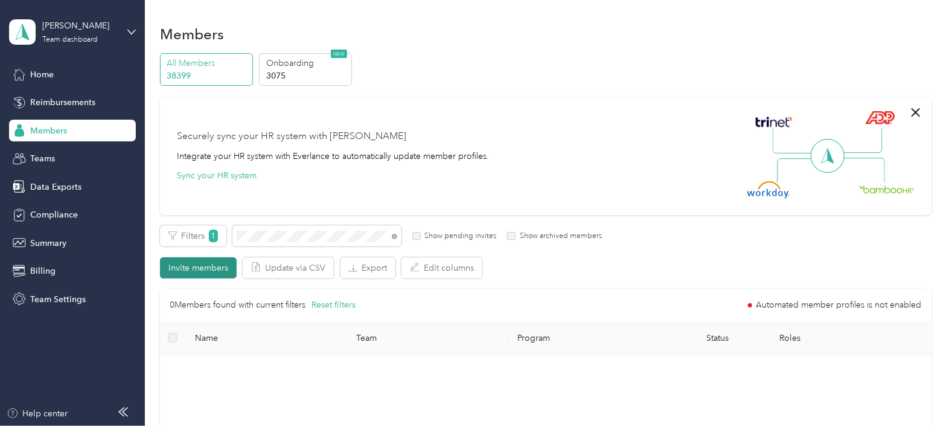
click at [200, 269] on button "Invite members" at bounding box center [198, 267] width 77 height 21
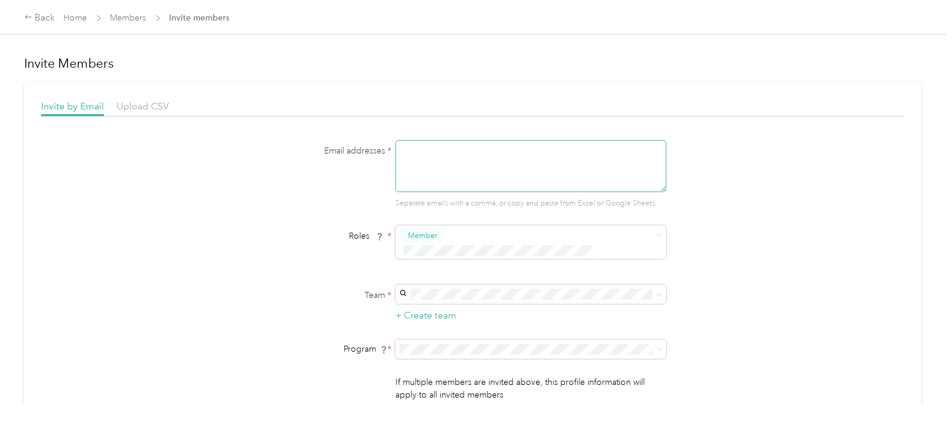
click at [468, 151] on textarea at bounding box center [530, 166] width 271 height 52
paste textarea "[EMAIL_ADDRESS][PERSON_NAME][DOMAIN_NAME]"
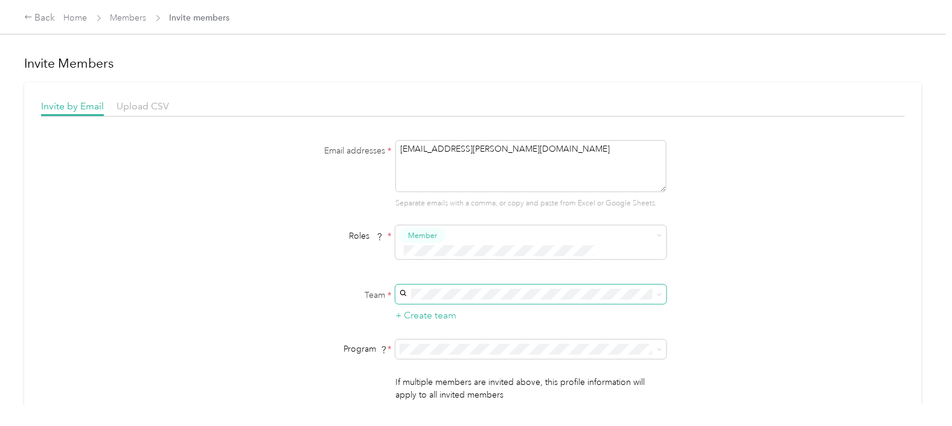
type textarea "[EMAIL_ADDRESS][PERSON_NAME][DOMAIN_NAME]"
click at [471, 301] on span "[EMAIL_ADDRESS][PERSON_NAME][DOMAIN_NAME]" at bounding box center [505, 300] width 209 height 10
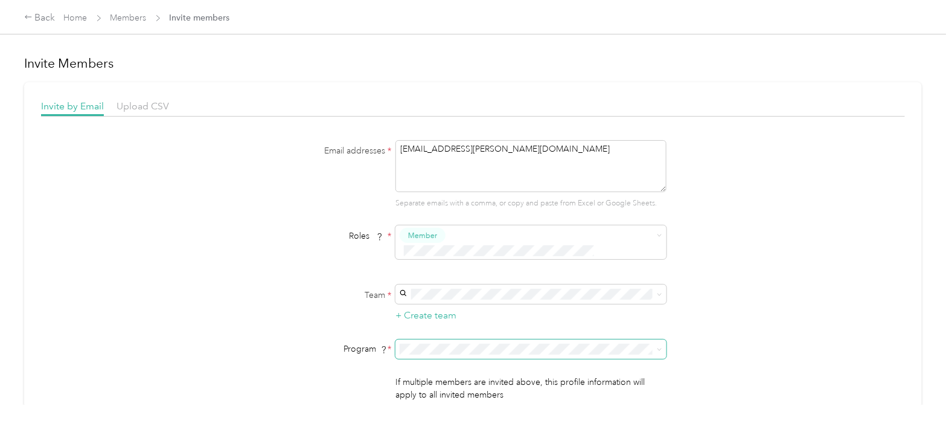
click at [506, 341] on span at bounding box center [530, 348] width 271 height 19
click at [456, 181] on span "Aco Rate (CPM)" at bounding box center [431, 181] width 60 height 10
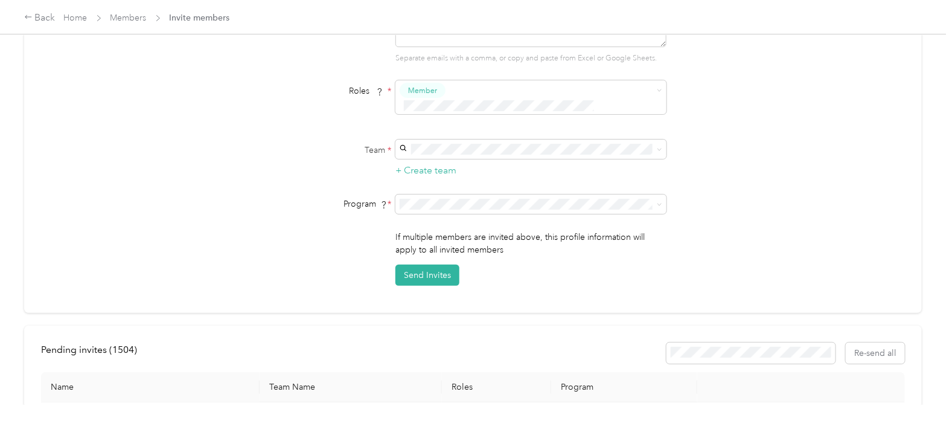
scroll to position [150, 0]
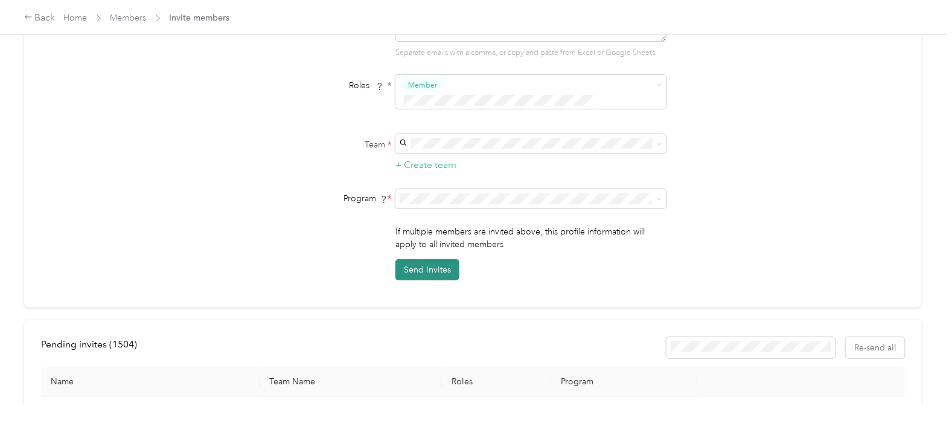
click at [445, 259] on button "Send Invites" at bounding box center [427, 269] width 64 height 21
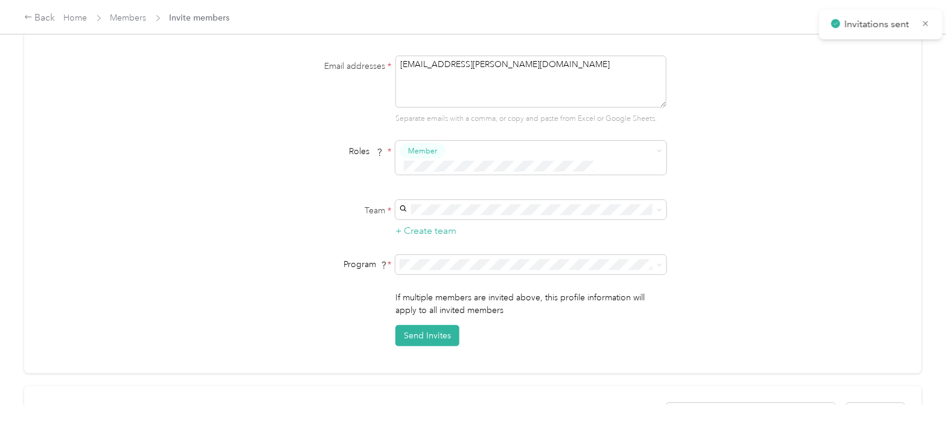
scroll to position [0, 0]
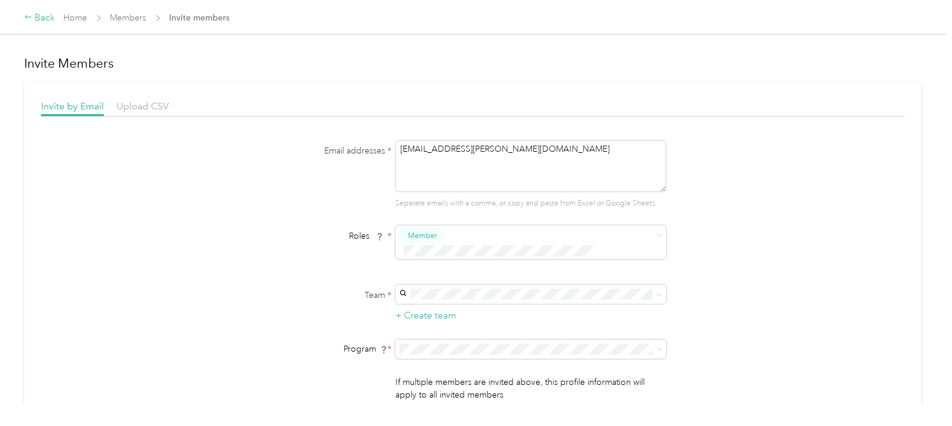
click at [45, 24] on div "Back" at bounding box center [39, 18] width 31 height 14
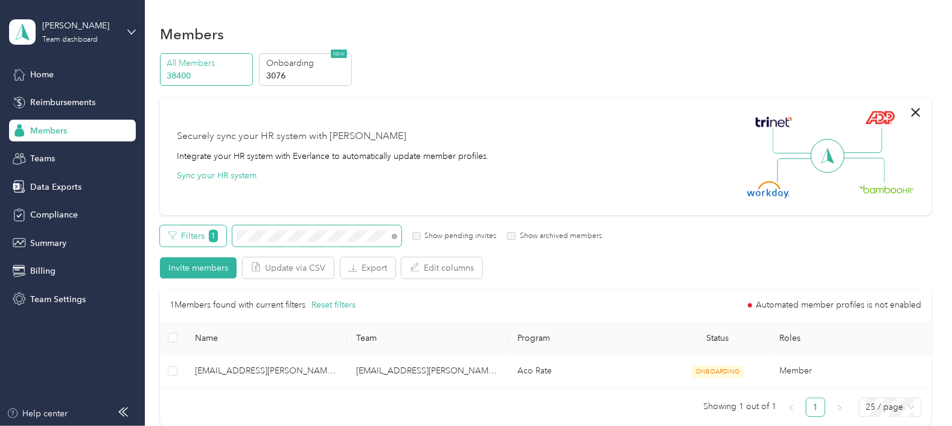
click at [197, 235] on div "Filters 1 Show pending invites Show archived members" at bounding box center [381, 235] width 442 height 21
